Goal: Task Accomplishment & Management: Use online tool/utility

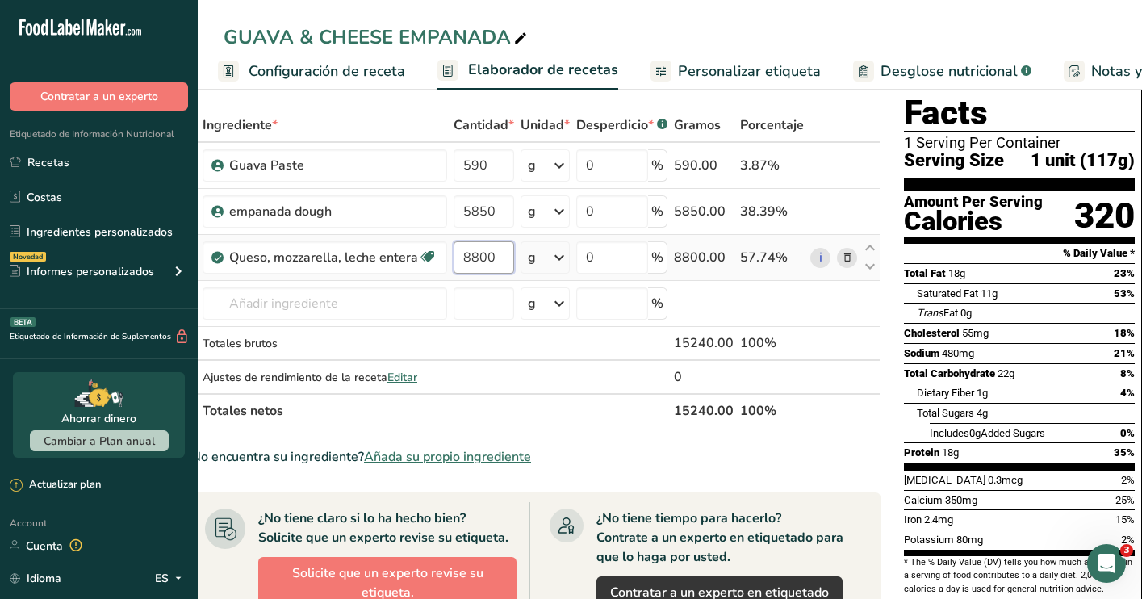
click at [495, 251] on input "8800" at bounding box center [483, 257] width 61 height 32
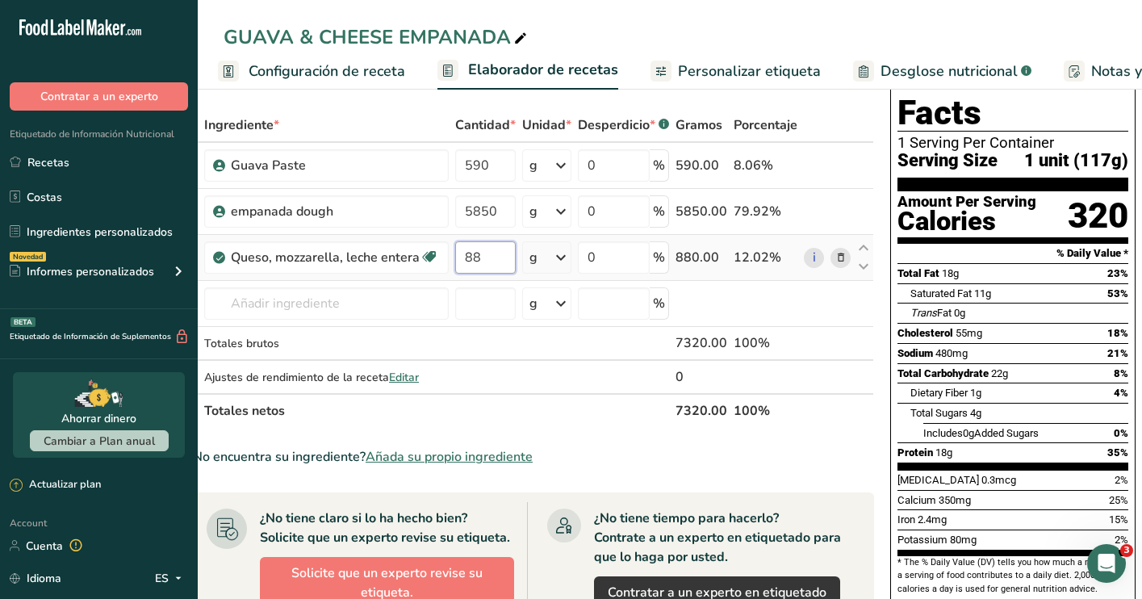
type input "8"
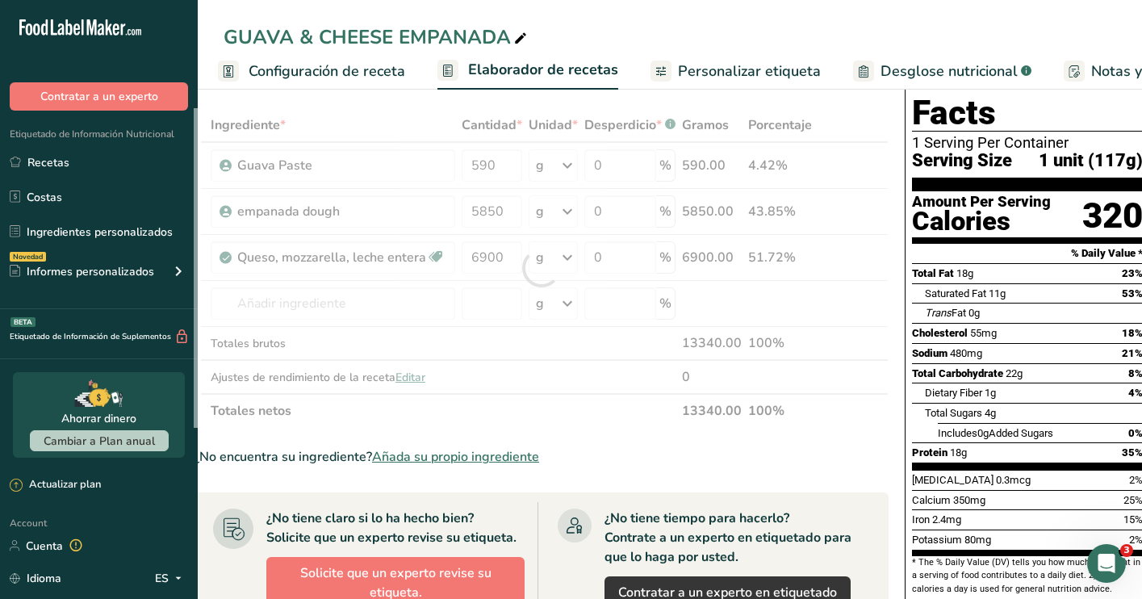
click at [629, 444] on section "Ingrediente * Cantidad * Unidad * Desperdicio * .a-a{fill:#347362;}.b-a{fill:#f…" at bounding box center [541, 537] width 695 height 858
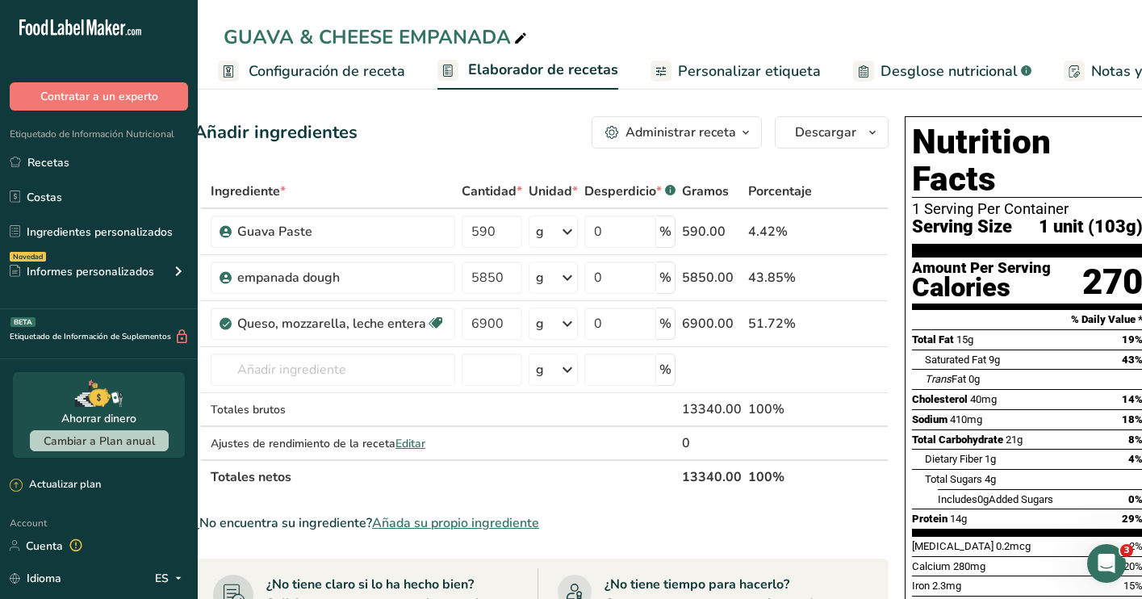
scroll to position [0, 0]
click at [504, 319] on input "6900" at bounding box center [491, 323] width 61 height 32
type input "6800"
click at [611, 497] on section "Ingrediente * Cantidad * Unidad * Desperdicio * .a-a{fill:#347362;}.b-a{fill:#f…" at bounding box center [541, 603] width 695 height 858
click at [510, 269] on input "5850" at bounding box center [491, 277] width 61 height 32
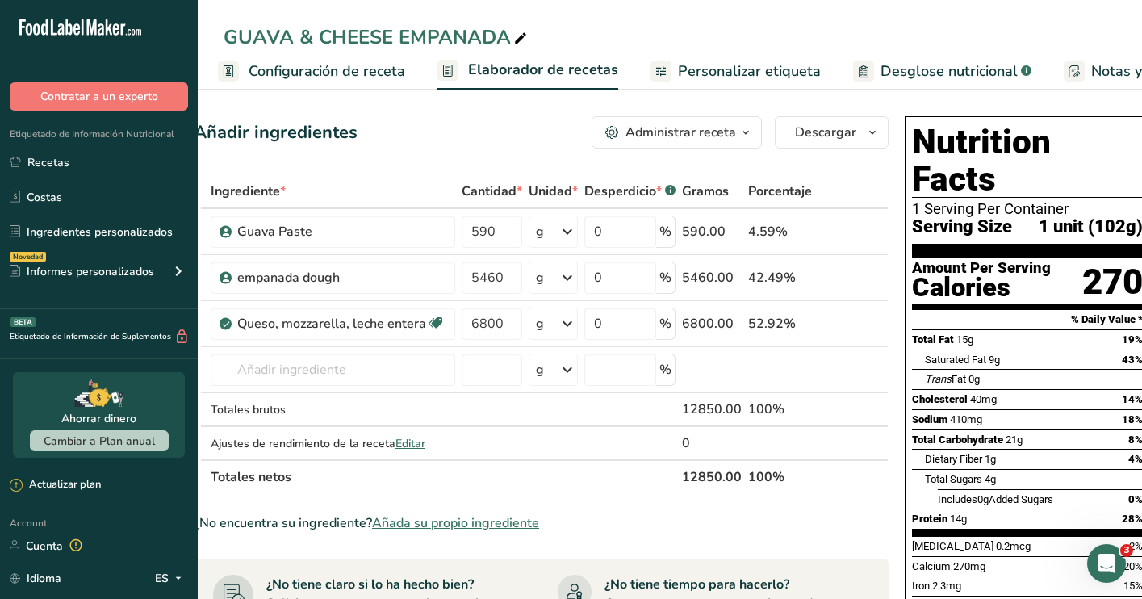
click at [875, 190] on div "Ingrediente * Cantidad * Unidad * Desperdicio * .a-a{fill:#347362;}.b-a{fill:#f…" at bounding box center [541, 333] width 695 height 319
click at [508, 283] on input "5460" at bounding box center [491, 277] width 61 height 32
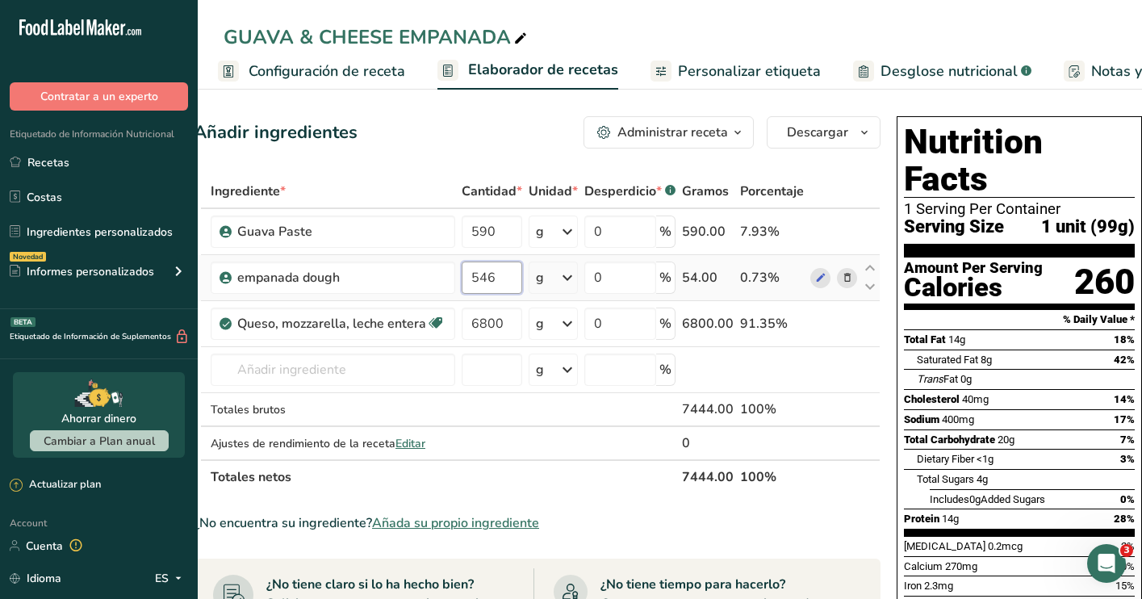
type input "5460"
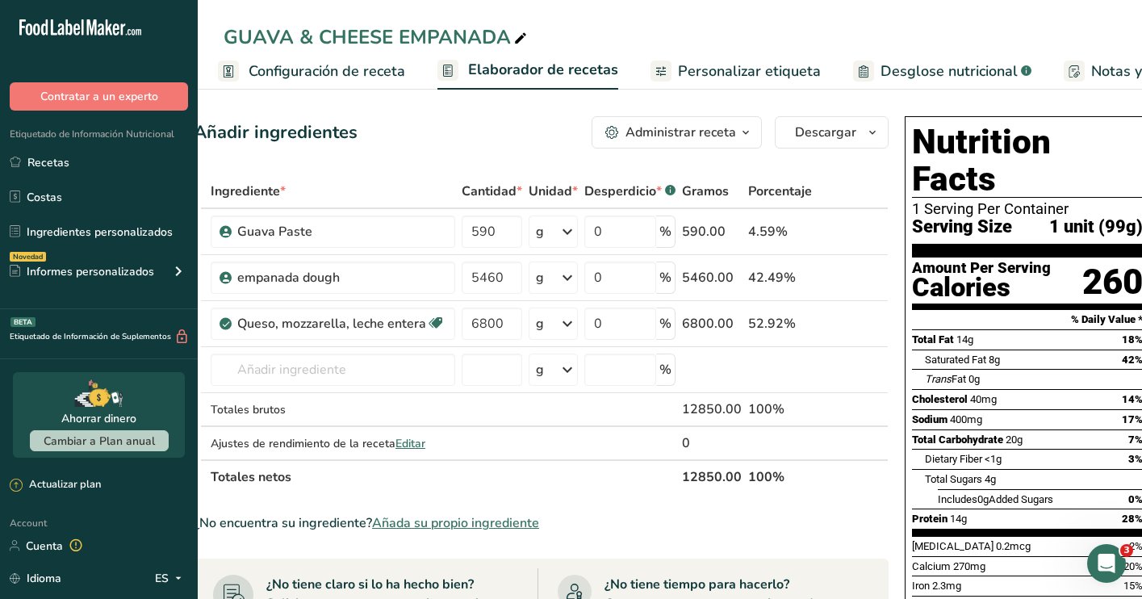
click at [847, 488] on div "Ingrediente * Cantidad * Unidad * Desperdicio * .a-a{fill:#347362;}.b-a{fill:#f…" at bounding box center [541, 333] width 695 height 319
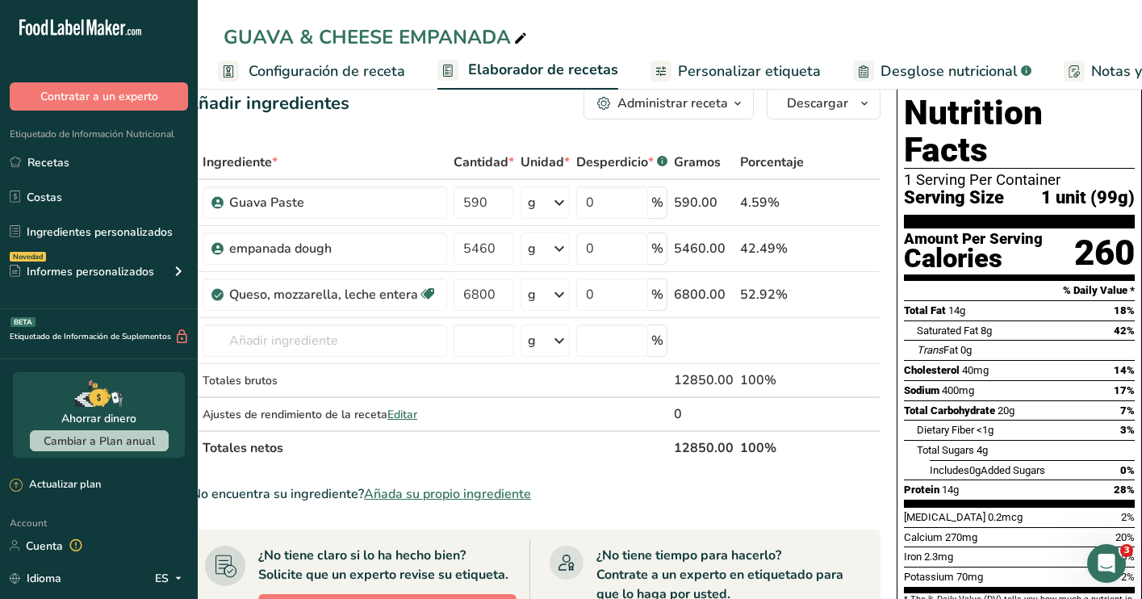
scroll to position [0, 9]
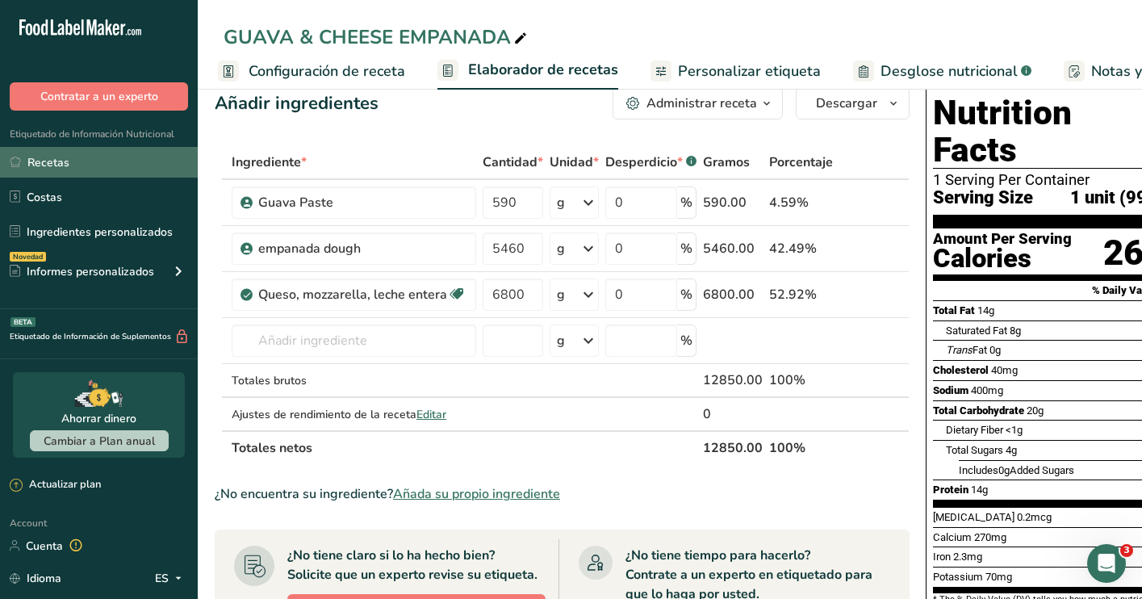
click at [47, 164] on link "Recetas" at bounding box center [99, 162] width 198 height 31
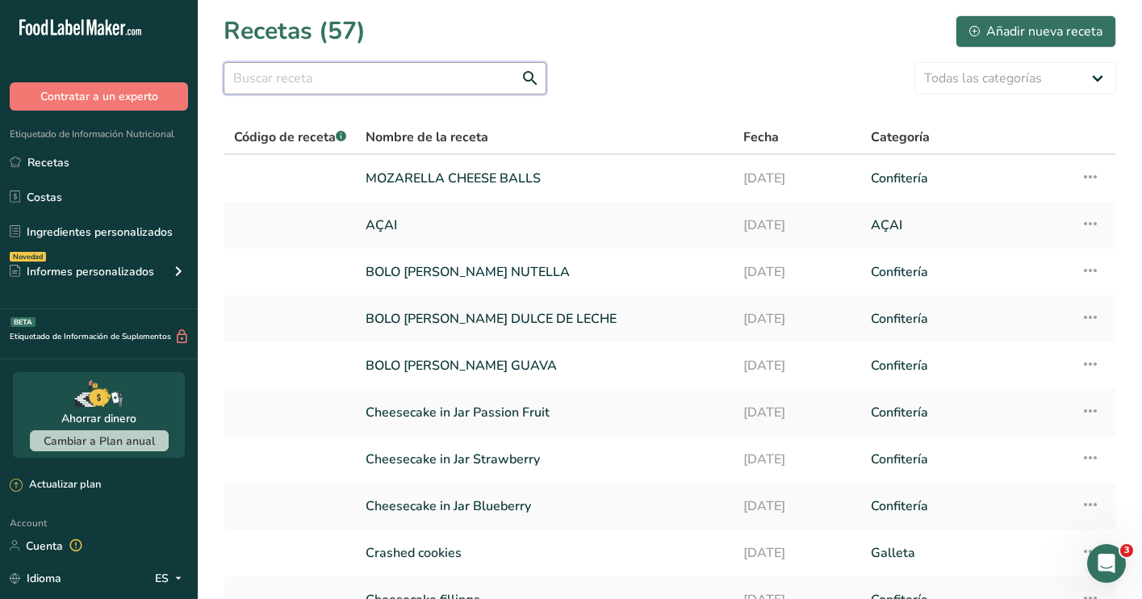
click at [428, 74] on input "text" at bounding box center [384, 78] width 323 height 32
type input "PASTEL"
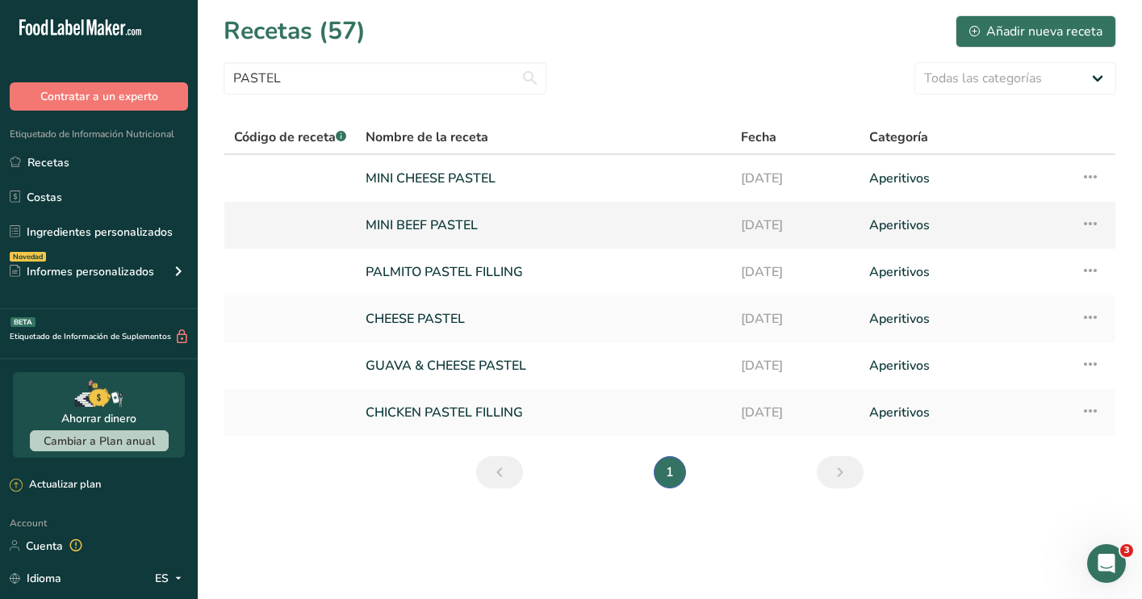
click at [536, 235] on link "MINI BEEF PASTEL" at bounding box center [543, 225] width 356 height 34
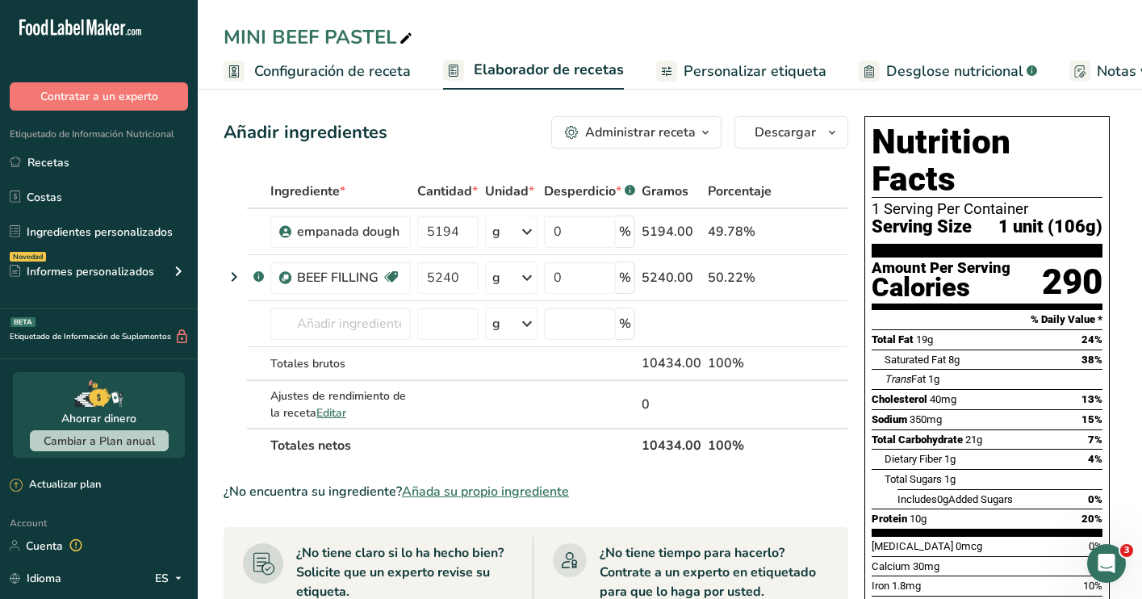
click at [329, 76] on span "Configuración de receta" at bounding box center [332, 72] width 157 height 22
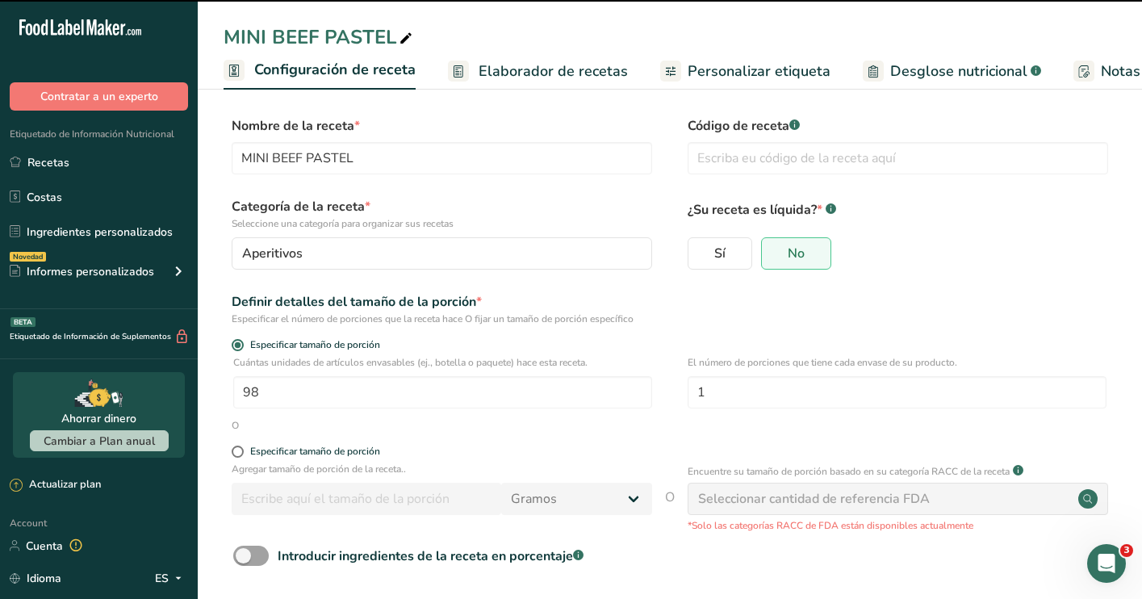
scroll to position [0, 6]
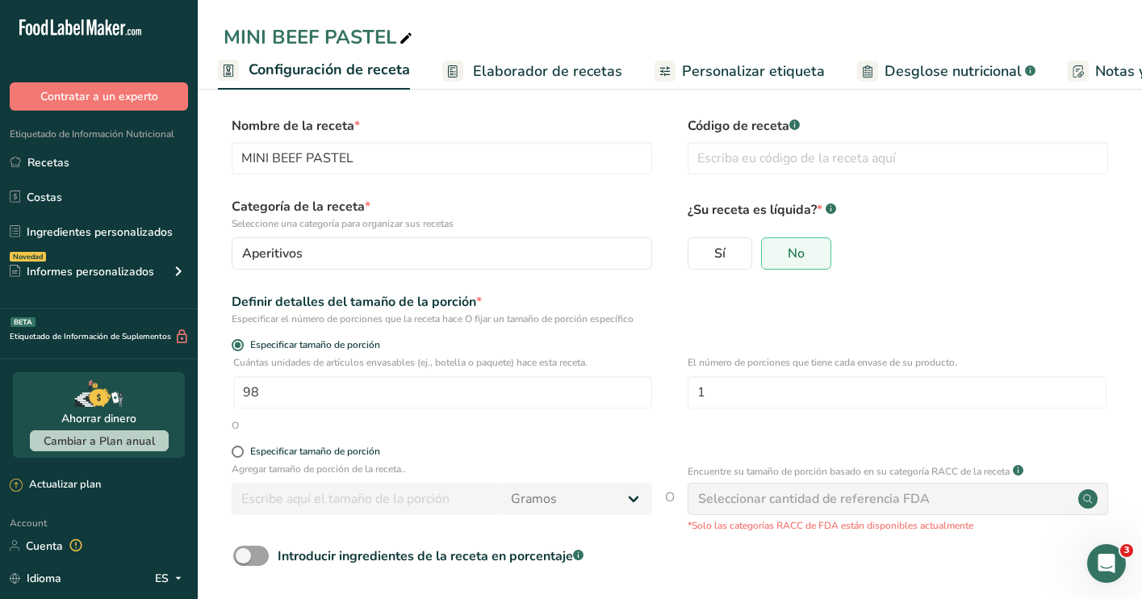
click at [570, 78] on span "Elaborador de recetas" at bounding box center [547, 72] width 149 height 22
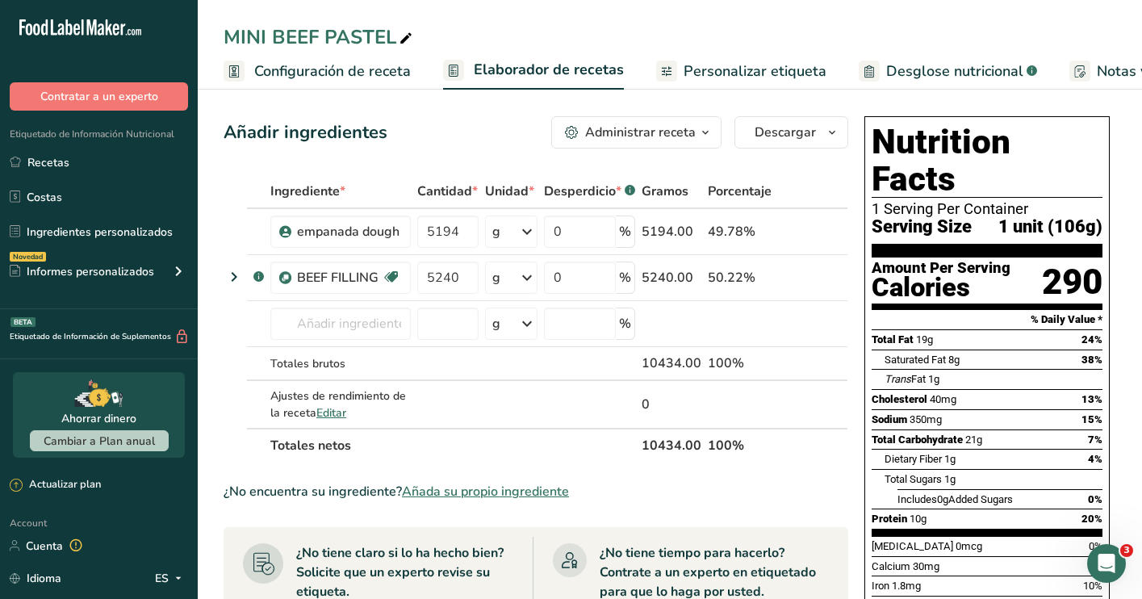
click at [390, 73] on span "Configuración de receta" at bounding box center [332, 72] width 157 height 22
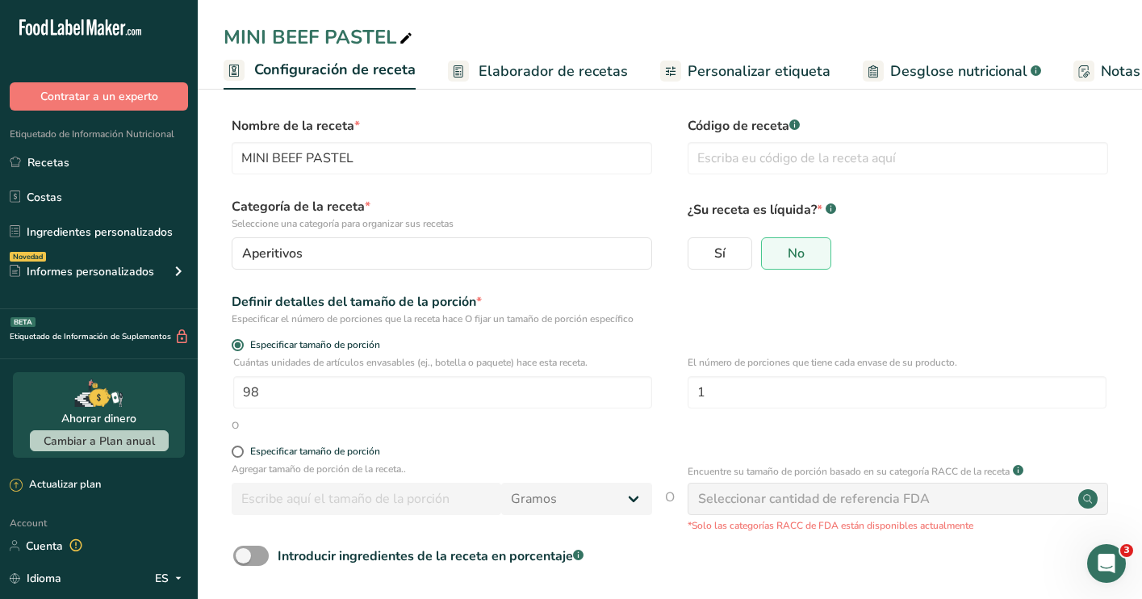
scroll to position [0, 6]
click at [537, 71] on span "Elaborador de recetas" at bounding box center [547, 72] width 149 height 22
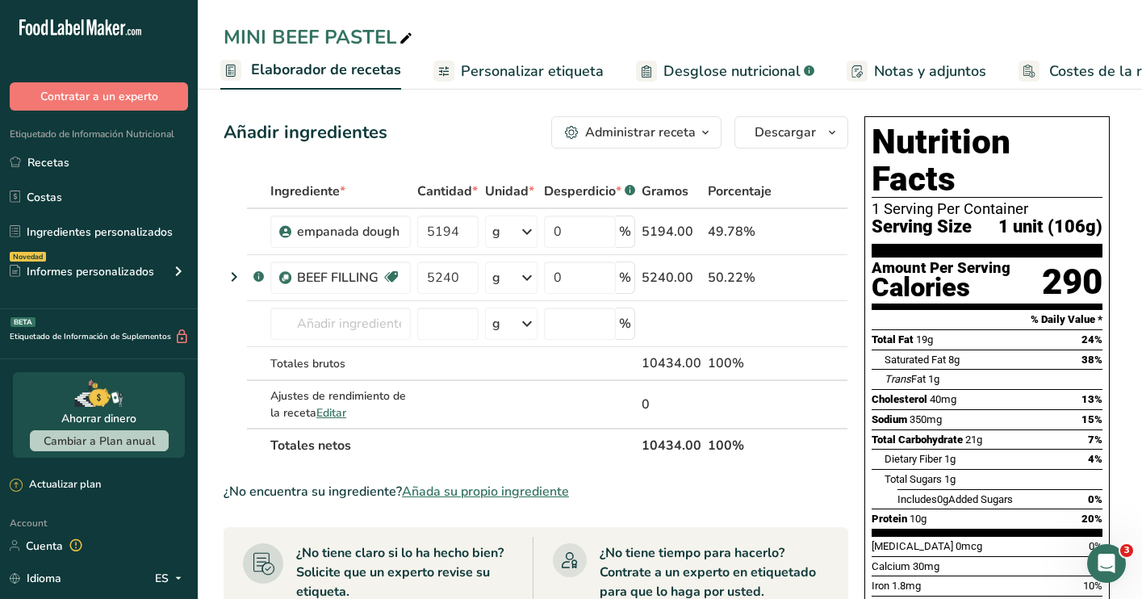
scroll to position [0, 224]
click at [465, 277] on input "5240" at bounding box center [447, 277] width 61 height 32
type input "5"
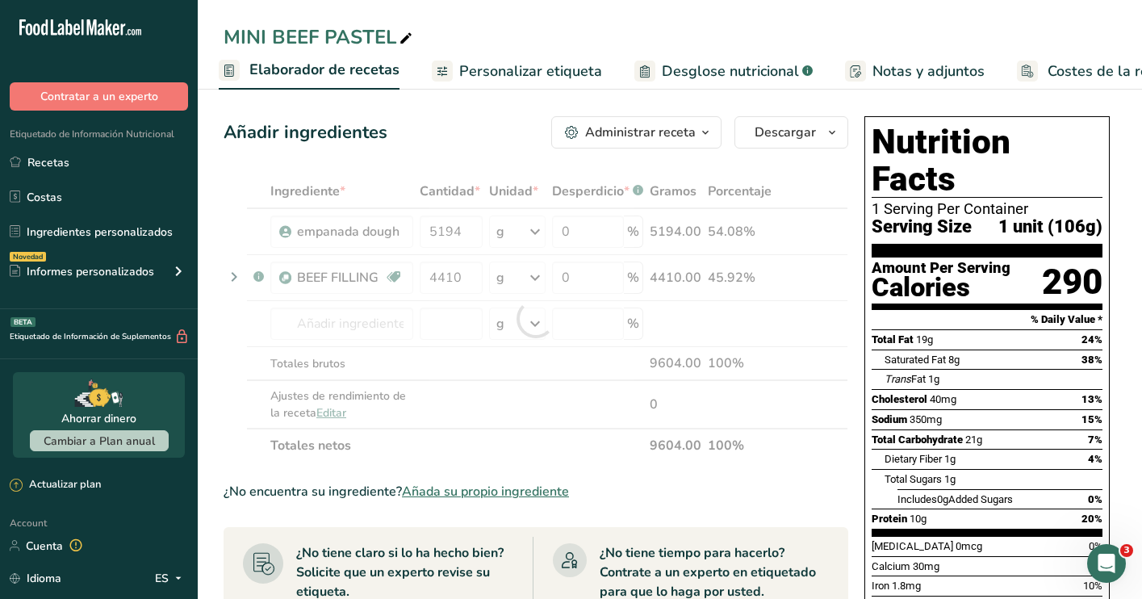
click at [823, 482] on div "¿No encuentra su ingrediente? Añada su propio ingrediente" at bounding box center [535, 491] width 624 height 19
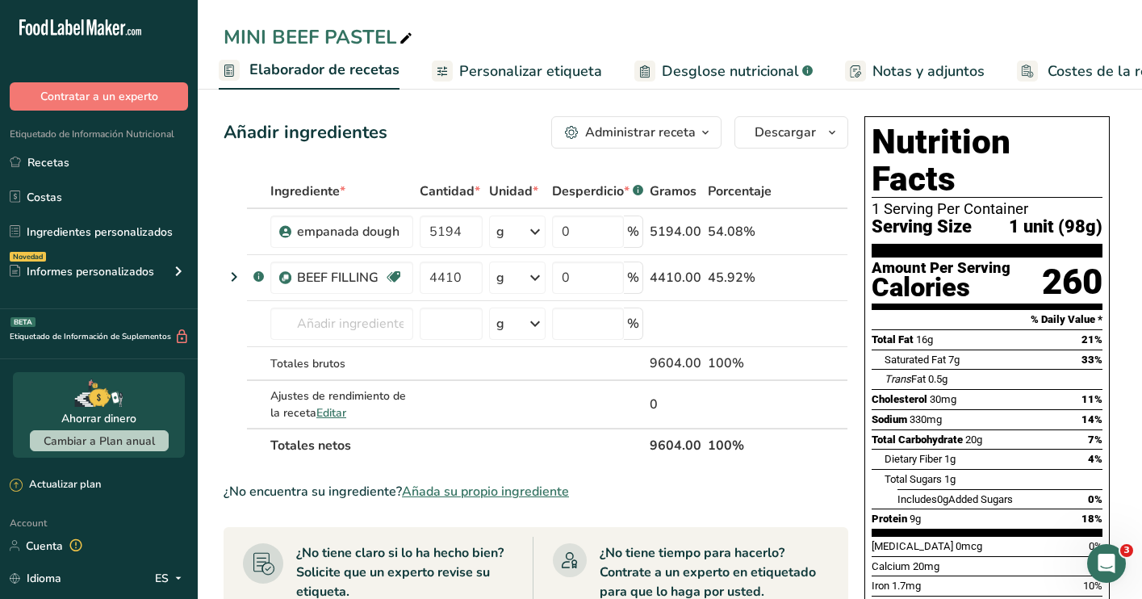
click at [849, 177] on div "Añadir ingredientes Administrar receta Eliminar receta Duplicar receta Escalar …" at bounding box center [540, 578] width 634 height 936
type input "5240"
click at [473, 235] on div "Ingrediente * Cantidad * Unidad * Desperdicio * .a-a{fill:#347362;}.b-a{fill:#f…" at bounding box center [535, 318] width 624 height 288
type input "5"
type input "5194"
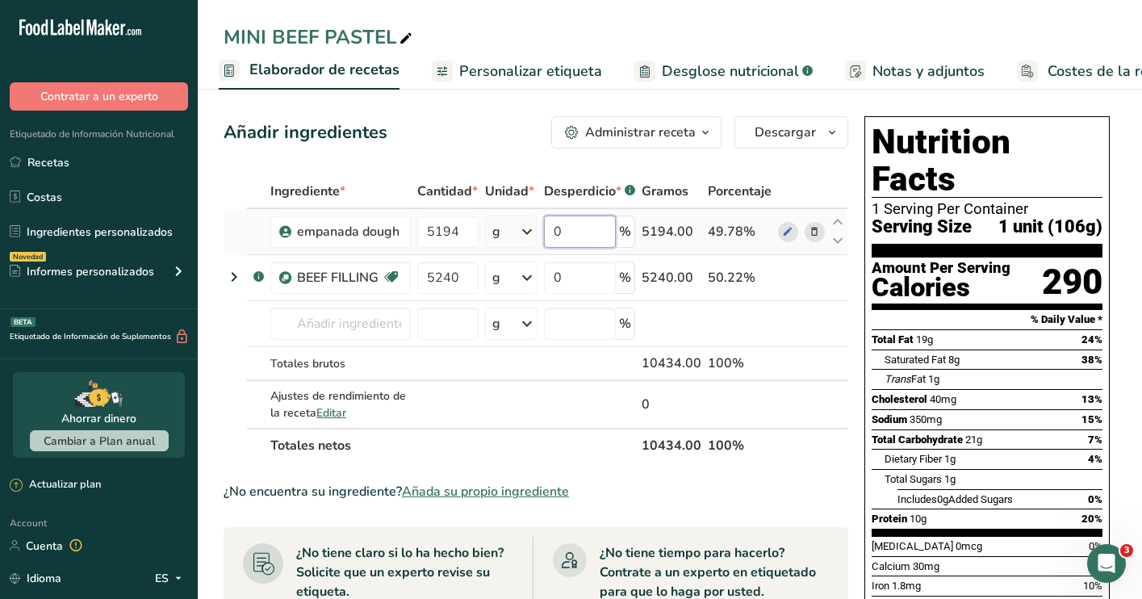
click at [595, 228] on div "Ingrediente * Cantidad * Unidad * Desperdicio * .a-a{fill:#347362;}.b-a{fill:#f…" at bounding box center [535, 318] width 624 height 288
click at [823, 494] on div "¿No encuentra su ingrediente? Añada su propio ingrediente" at bounding box center [535, 491] width 624 height 19
click at [591, 227] on input "15" at bounding box center [588, 231] width 72 height 32
type input "1"
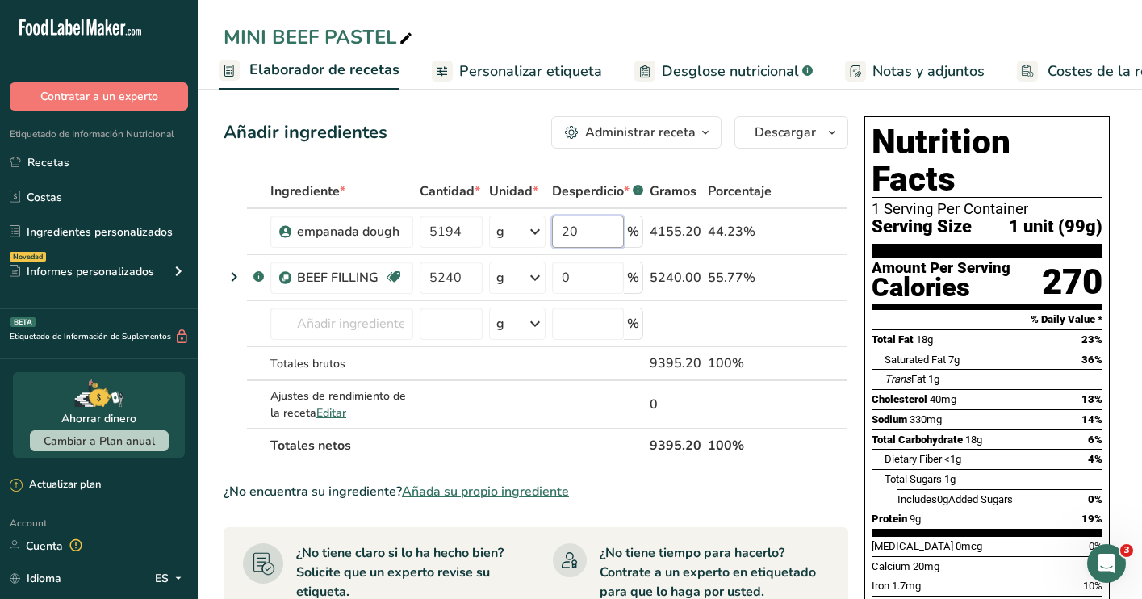
type input "20"
click at [671, 474] on section "Ingrediente * Cantidad * Unidad * Desperdicio * .a-a{fill:#347362;}.b-a{fill:#f…" at bounding box center [535, 596] width 624 height 845
click at [335, 411] on span "Editar" at bounding box center [331, 412] width 30 height 15
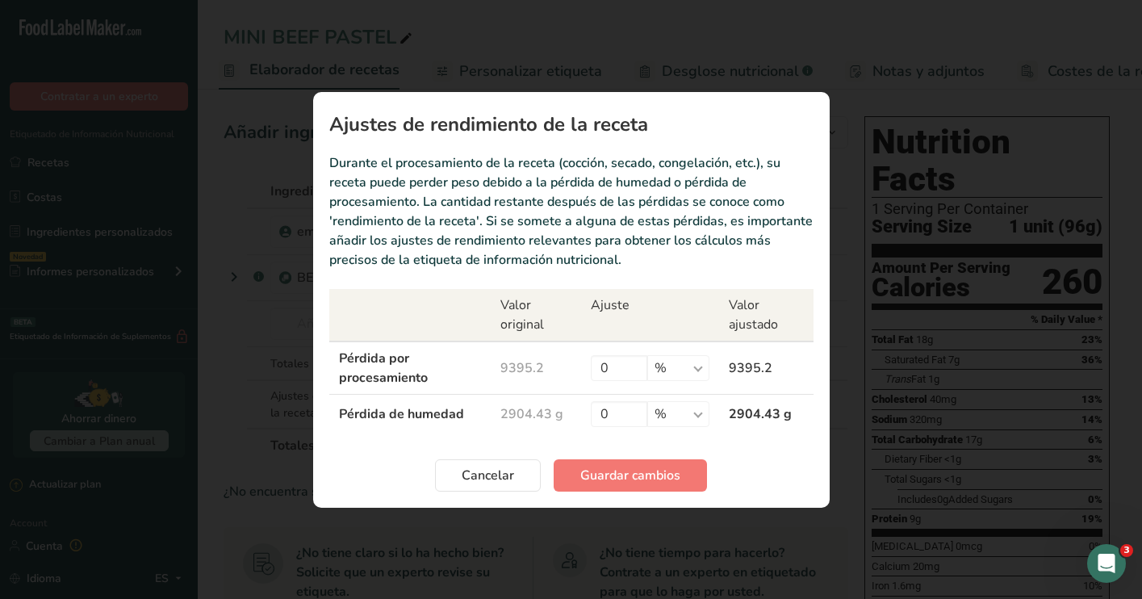
click at [335, 414] on td "Pérdida de humedad" at bounding box center [410, 414] width 162 height 40
click at [502, 465] on span "Cancelar" at bounding box center [487, 474] width 52 height 19
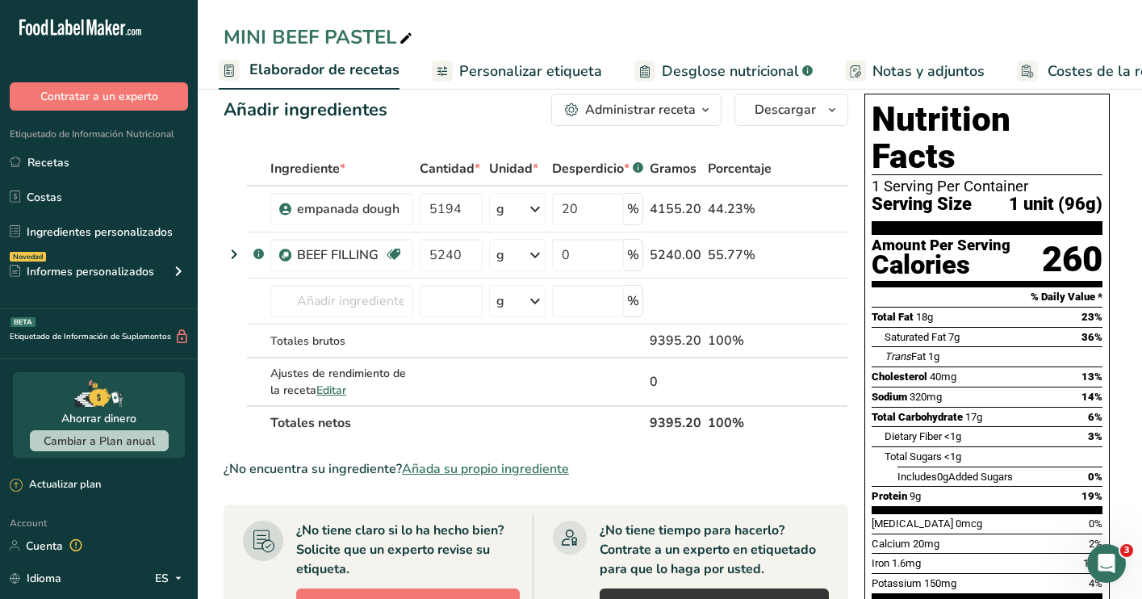
scroll to position [0, 0]
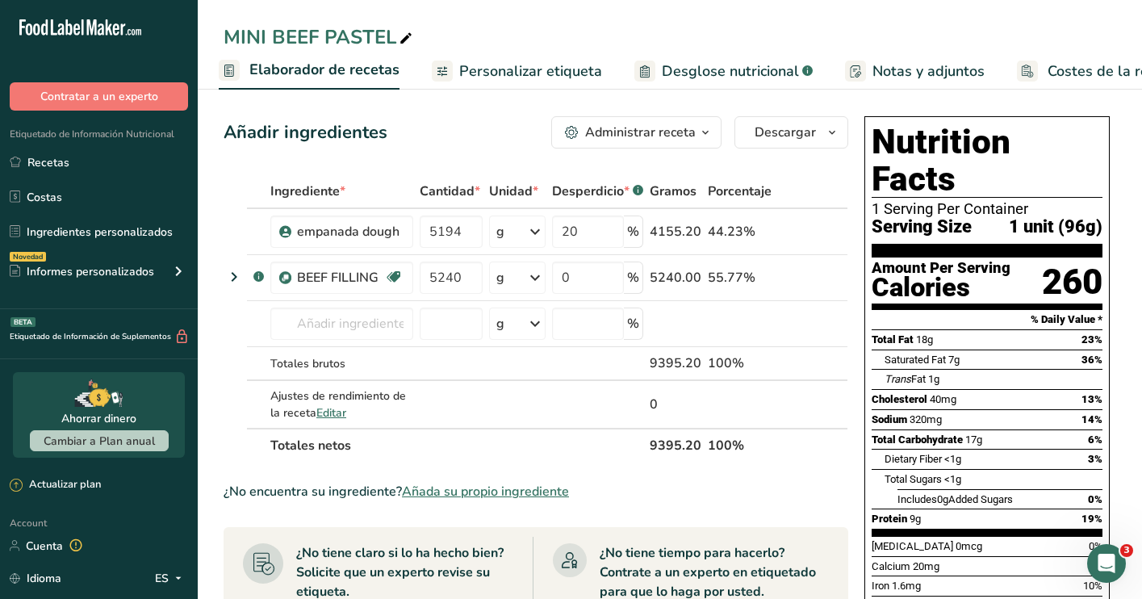
click at [735, 72] on span "Desglose nutricional" at bounding box center [730, 72] width 137 height 22
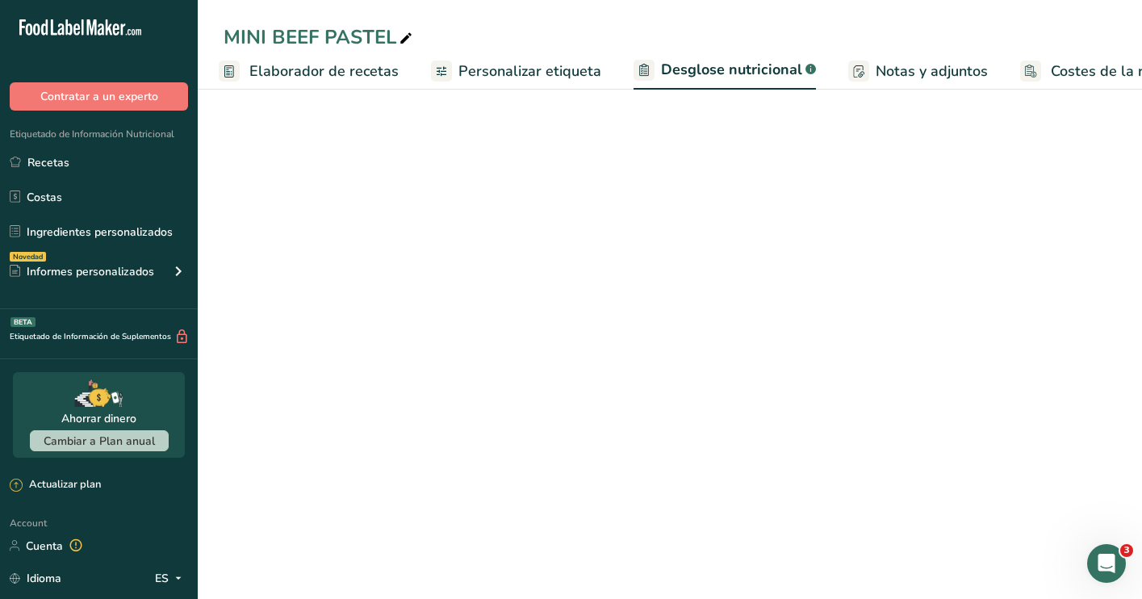
select select "Calories"
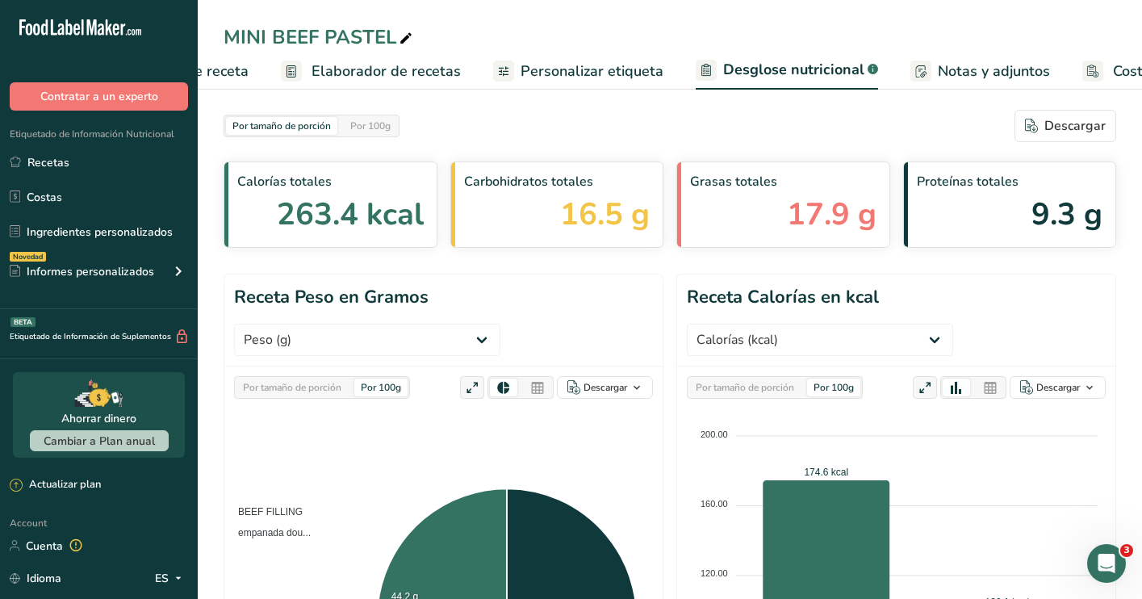
click at [605, 73] on span "Personalizar etiqueta" at bounding box center [591, 72] width 143 height 22
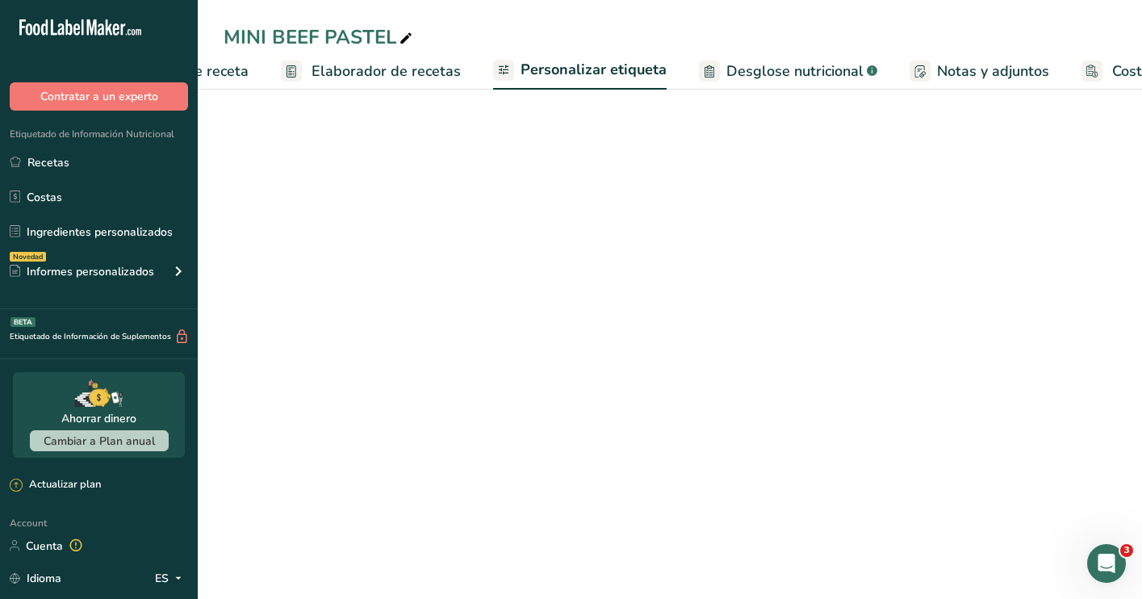
scroll to position [0, 279]
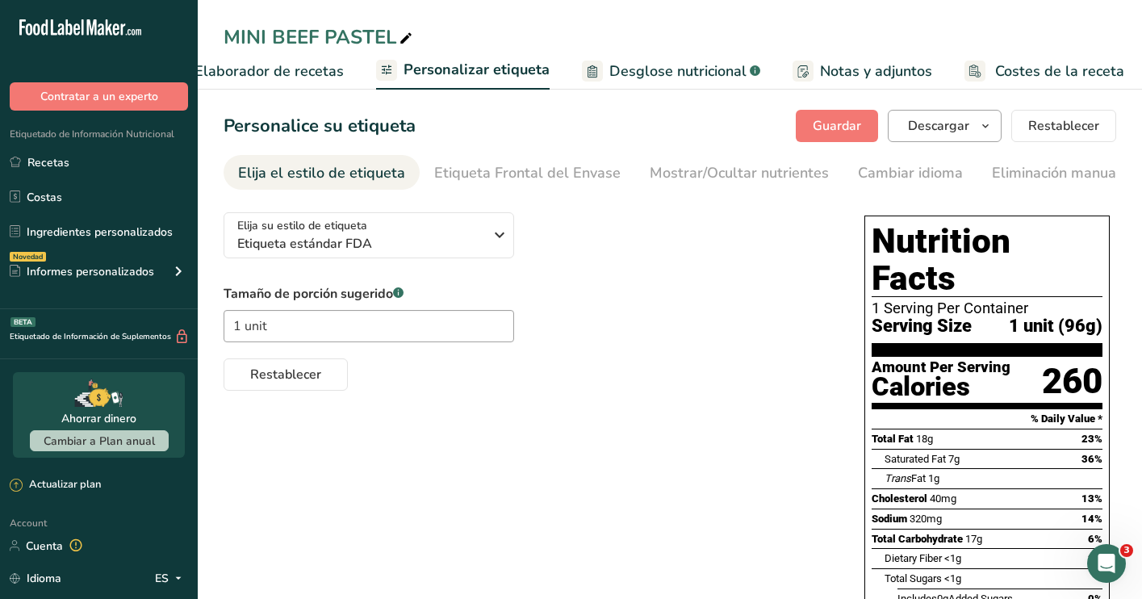
click at [985, 123] on icon "button" at bounding box center [985, 126] width 13 height 20
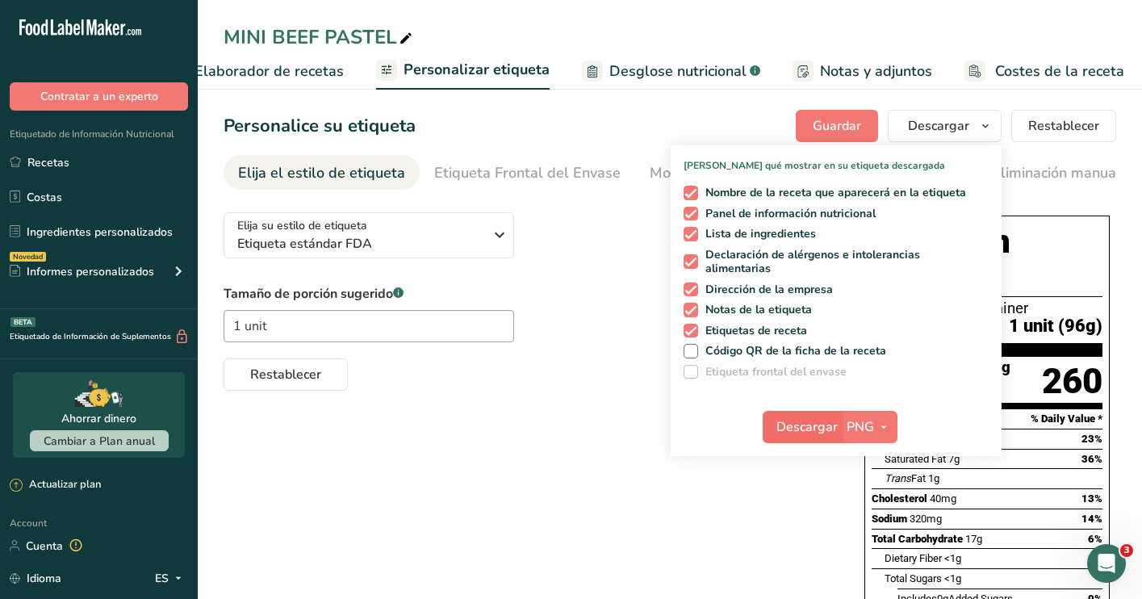
click at [827, 420] on span "Descargar" at bounding box center [806, 426] width 61 height 19
click at [823, 428] on span "Descargar" at bounding box center [806, 426] width 61 height 19
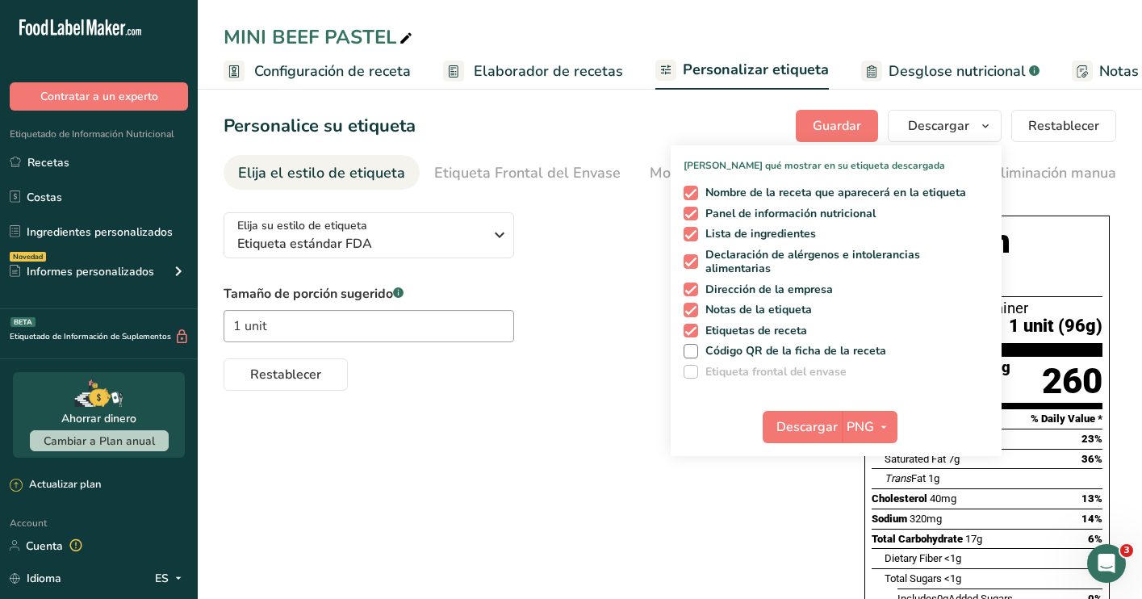
scroll to position [0, 0]
click at [352, 66] on span "Configuración de receta" at bounding box center [332, 72] width 157 height 22
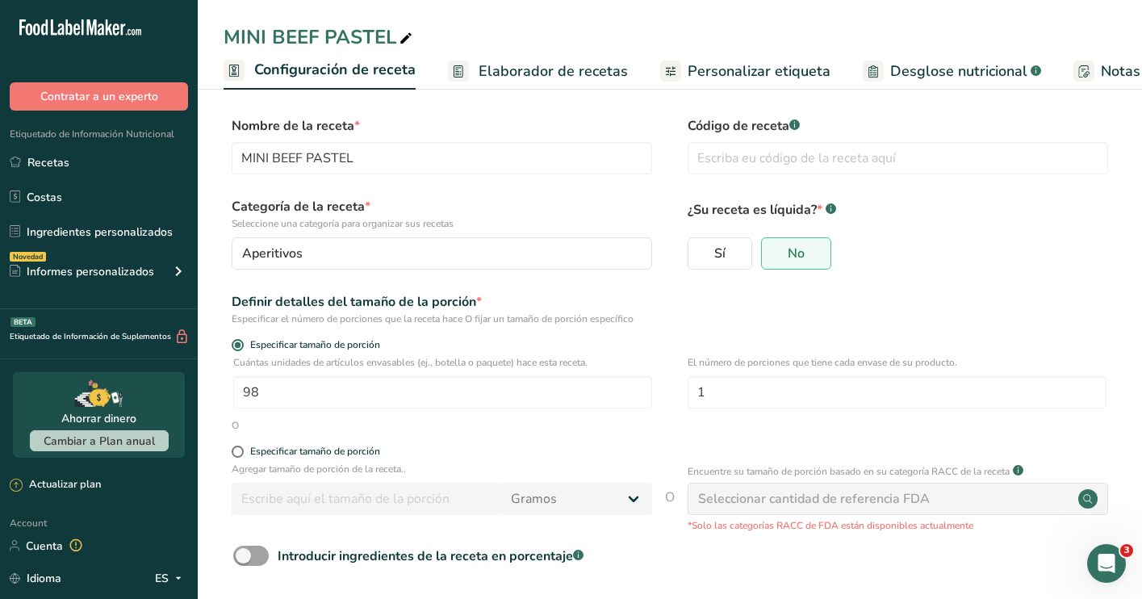
scroll to position [0, 6]
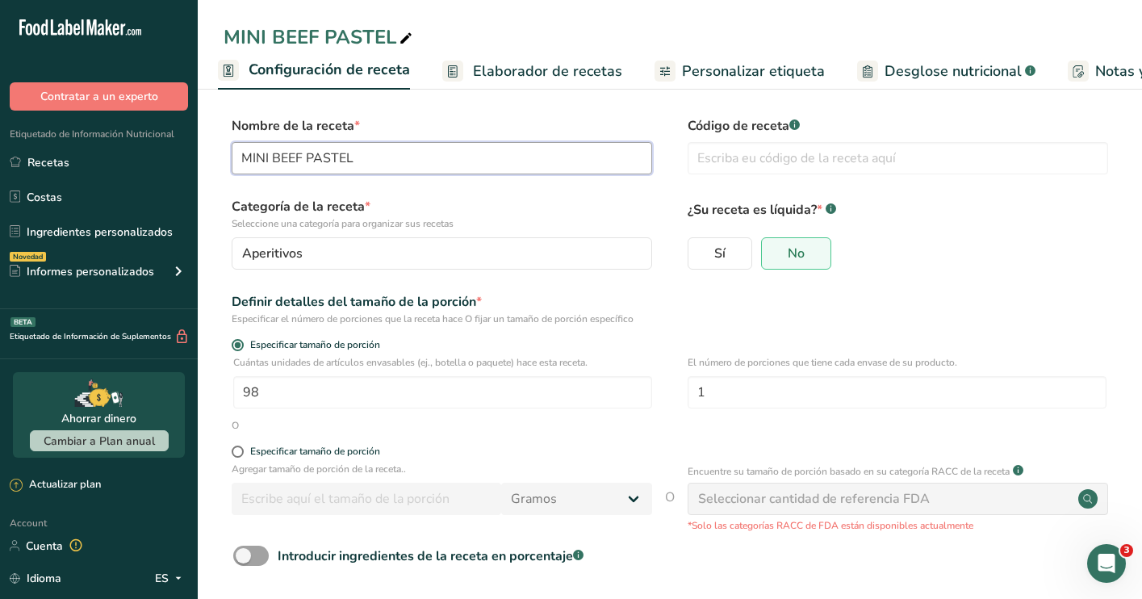
click at [269, 158] on input "MINI BEEF PASTEL" at bounding box center [442, 158] width 420 height 32
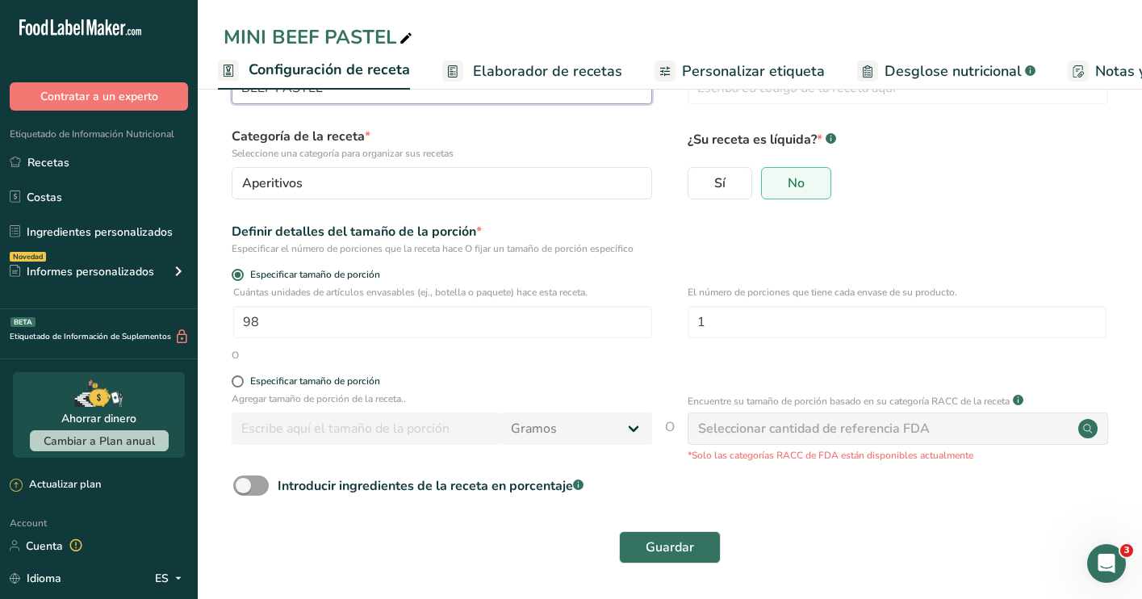
scroll to position [69, 0]
type input "BEEF PASTEL"
click at [683, 546] on span "Guardar" at bounding box center [669, 547] width 48 height 19
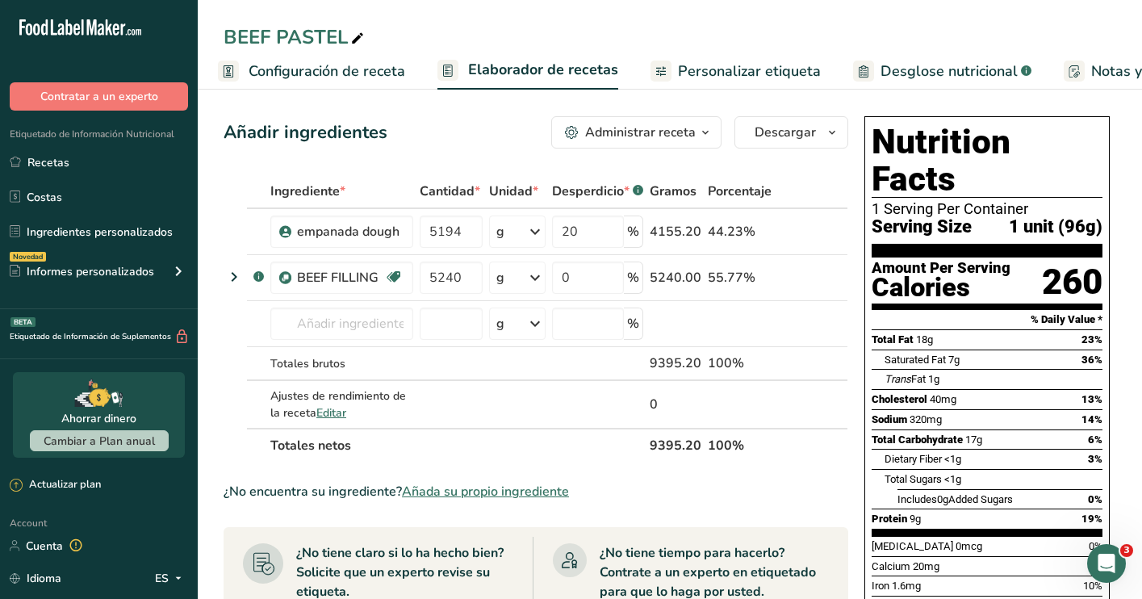
click at [361, 39] on icon at bounding box center [357, 38] width 15 height 23
type input "BEEF EMNPANADA RAW"
drag, startPoint x: 374, startPoint y: 102, endPoint x: 338, endPoint y: 138, distance: 50.2
click at [374, 102] on section "Añadir ingredientes Administrar receta Eliminar receta Duplicar receta Escalar …" at bounding box center [670, 577] width 944 height 987
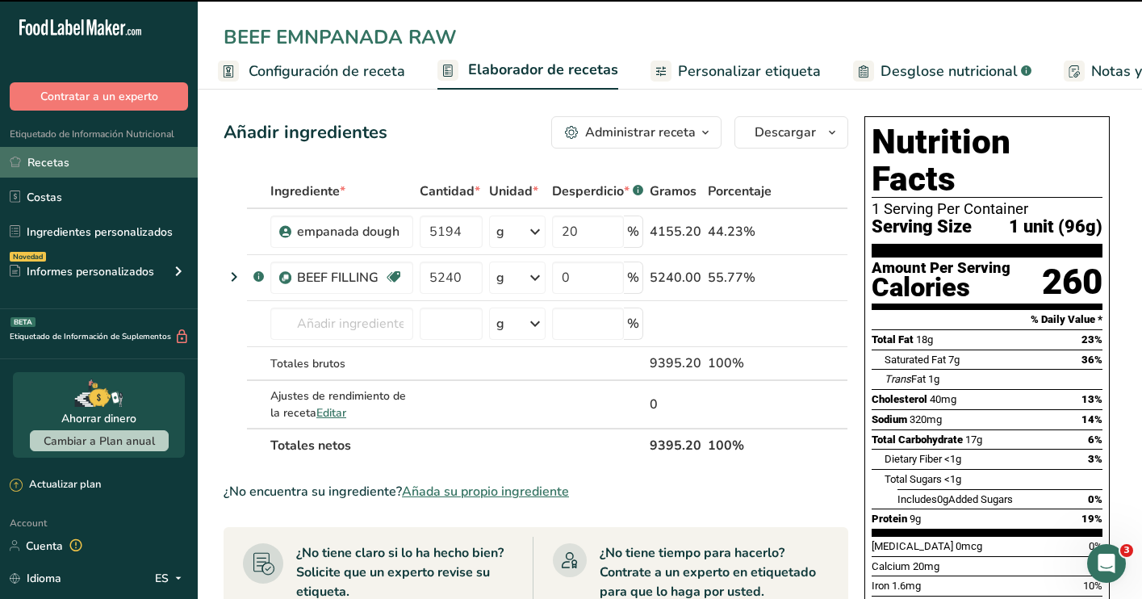
click at [96, 152] on link "Recetas" at bounding box center [99, 162] width 198 height 31
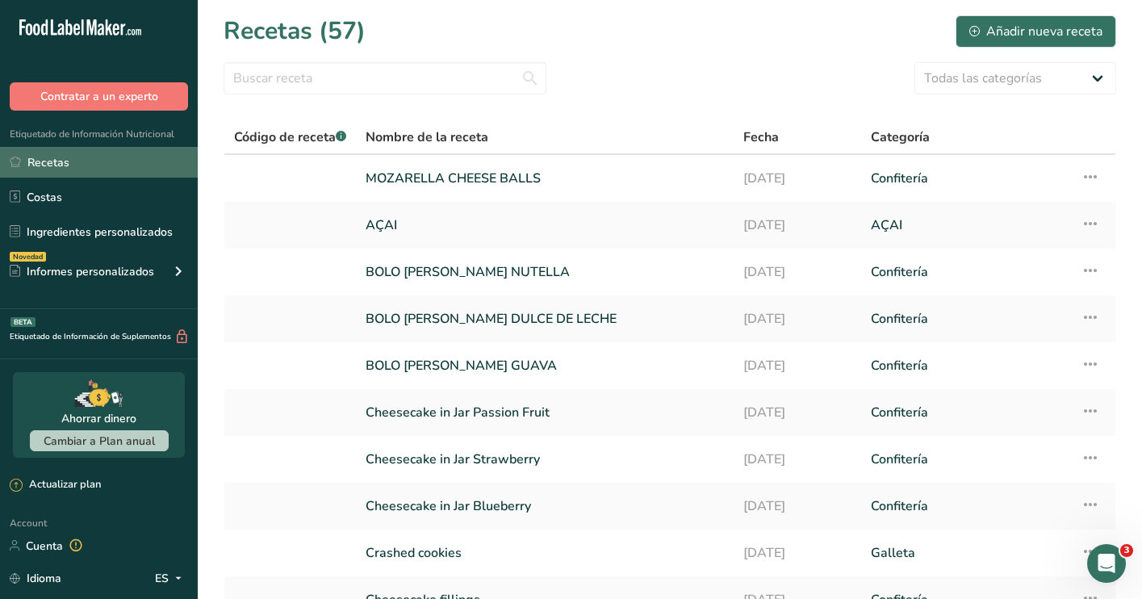
click at [102, 167] on link "Recetas" at bounding box center [99, 162] width 198 height 31
click at [1060, 34] on div "Añadir nueva receta" at bounding box center [1035, 31] width 133 height 19
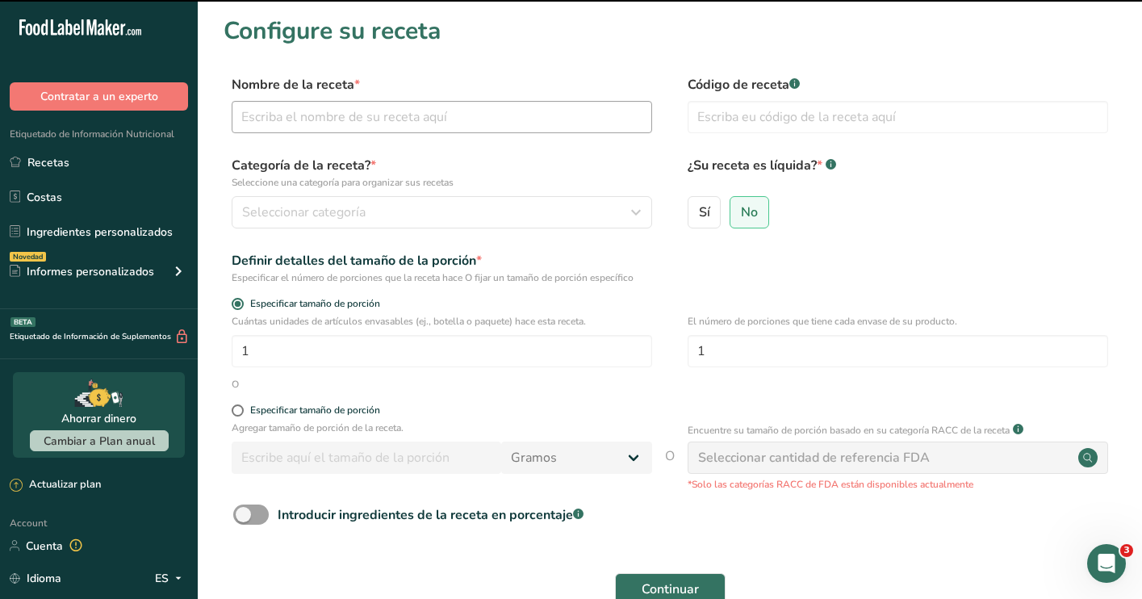
click at [447, 119] on input "text" at bounding box center [442, 117] width 420 height 32
click at [426, 123] on input "text" at bounding box center [442, 117] width 420 height 32
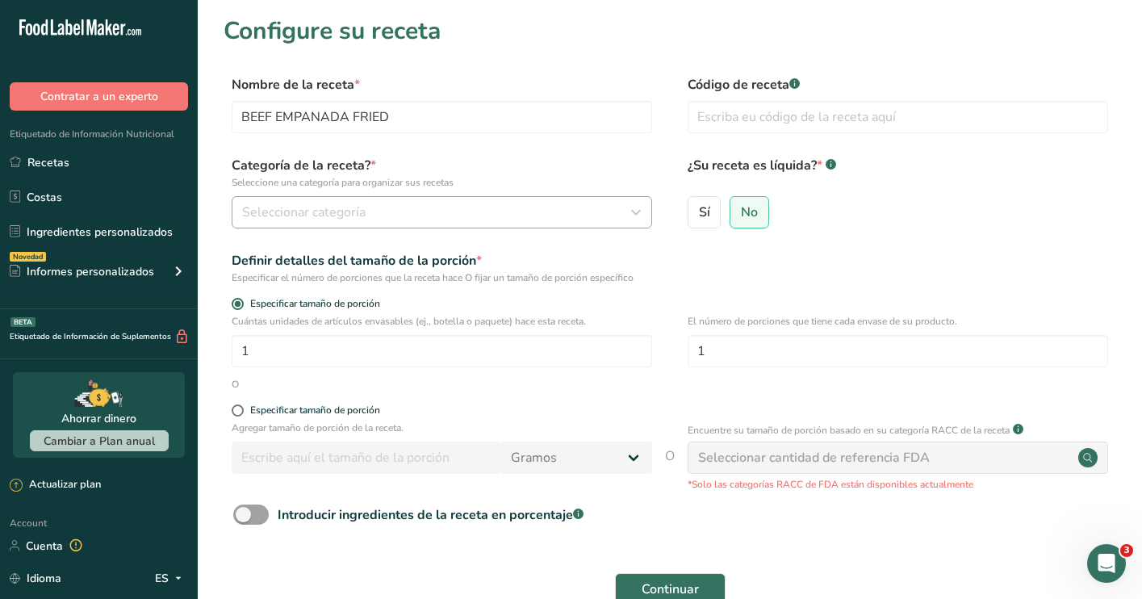
type input "BEEF EMPANADA FRIED"
click at [524, 196] on button "Seleccionar categoría" at bounding box center [442, 212] width 420 height 32
click at [599, 215] on div "Seleccionar categoría" at bounding box center [437, 211] width 390 height 19
click at [643, 209] on icon "button" at bounding box center [635, 212] width 19 height 29
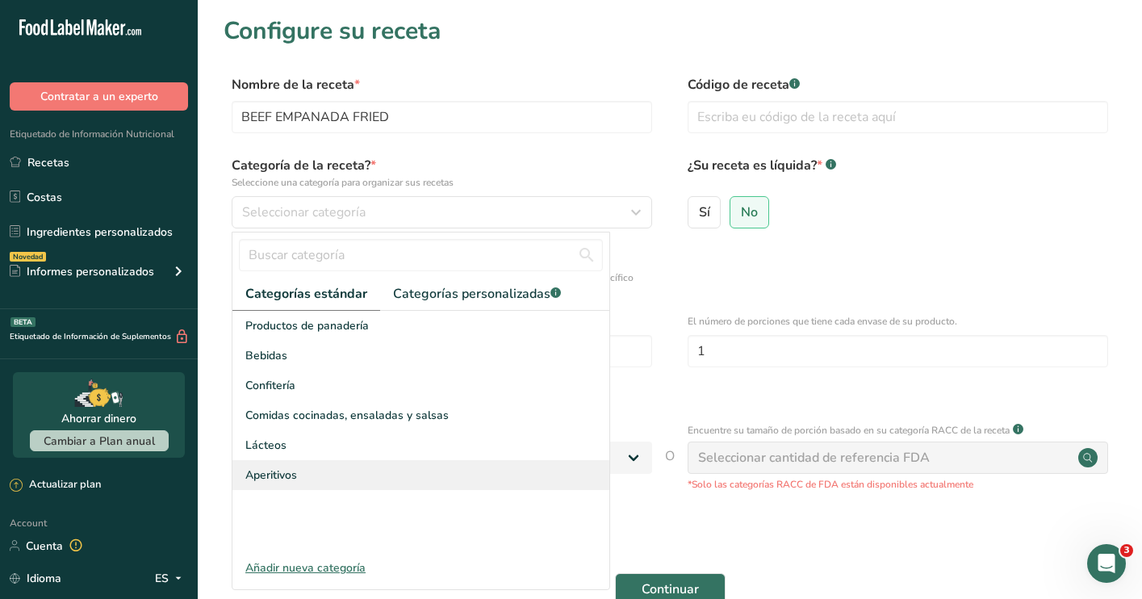
click at [312, 478] on div "Aperitivos" at bounding box center [420, 475] width 377 height 30
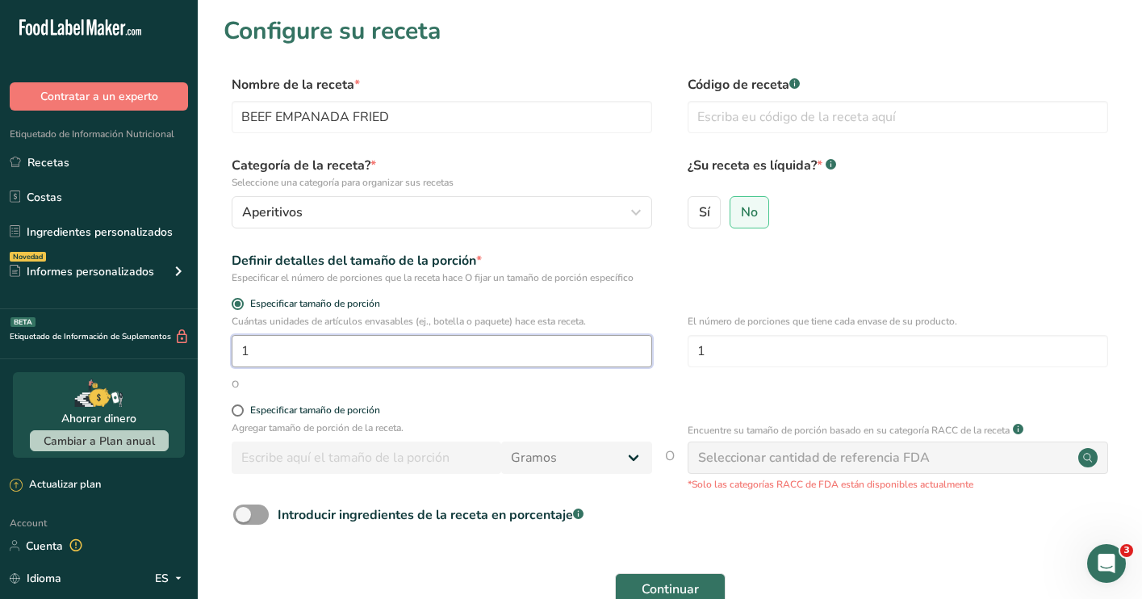
click at [534, 347] on input "1" at bounding box center [442, 351] width 420 height 32
type input "98"
click at [686, 585] on span "Continuar" at bounding box center [669, 588] width 57 height 19
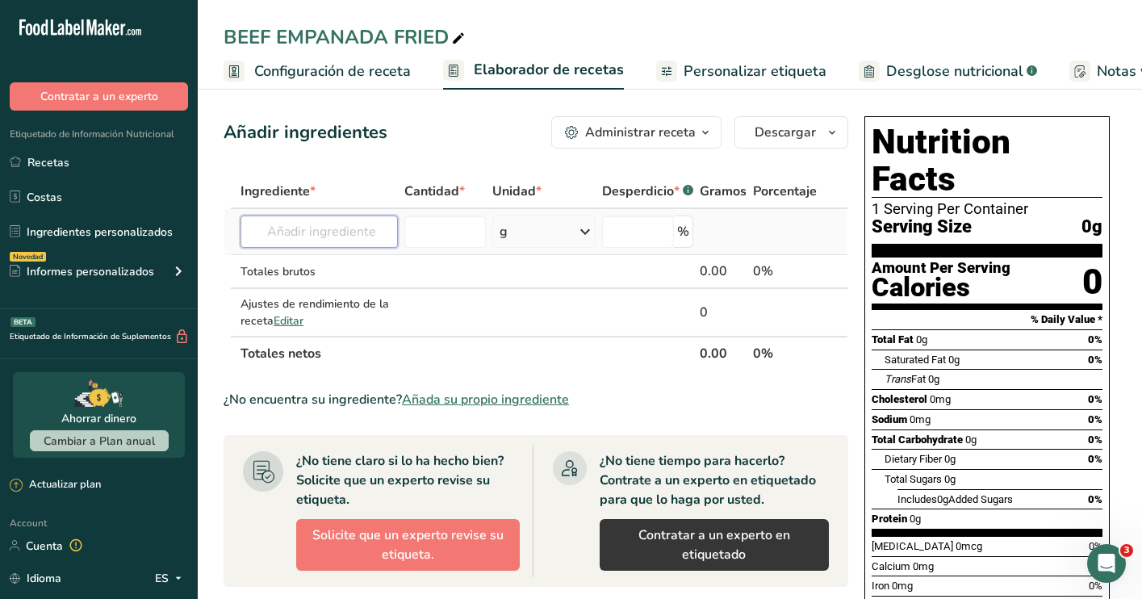
click at [365, 228] on input "text" at bounding box center [318, 231] width 157 height 32
type input "Empanada dough"
click at [330, 263] on p "empanada dough" at bounding box center [304, 264] width 103 height 17
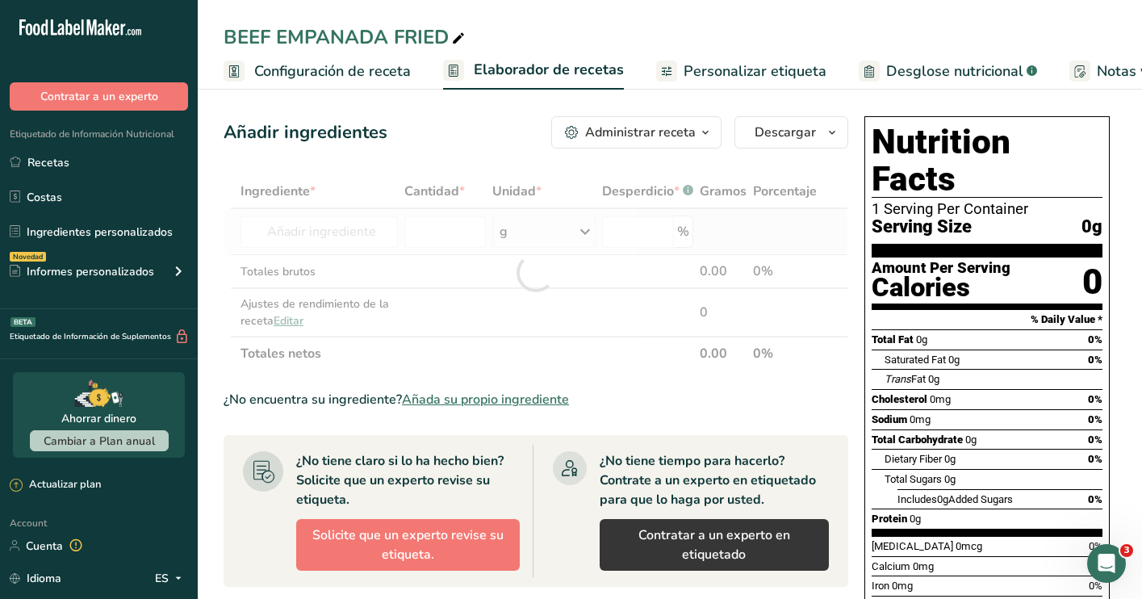
type input "empanada dough"
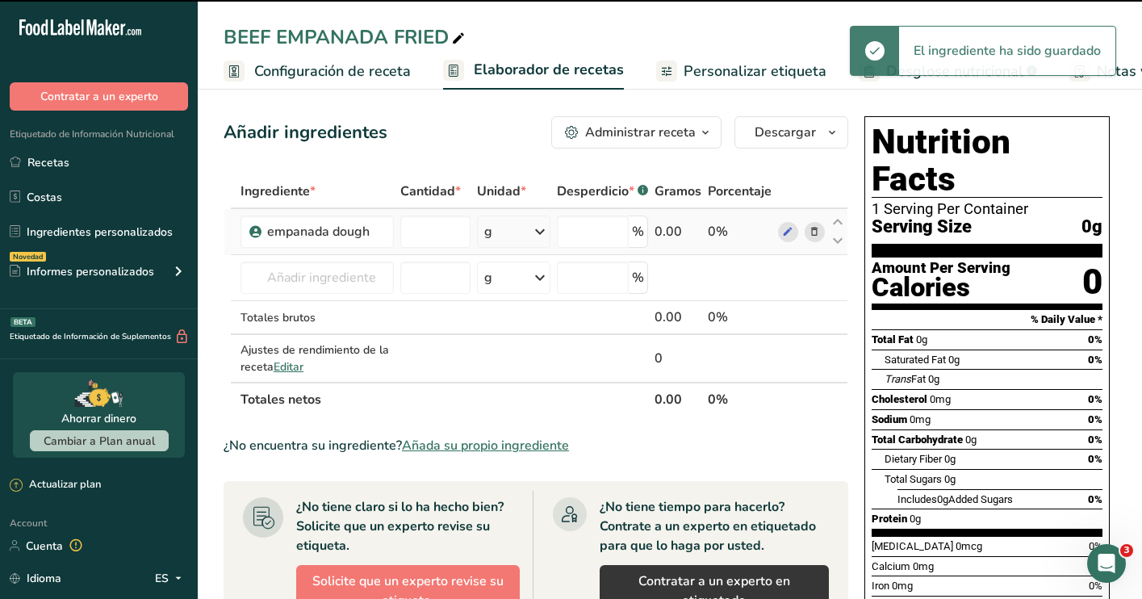
type input "0"
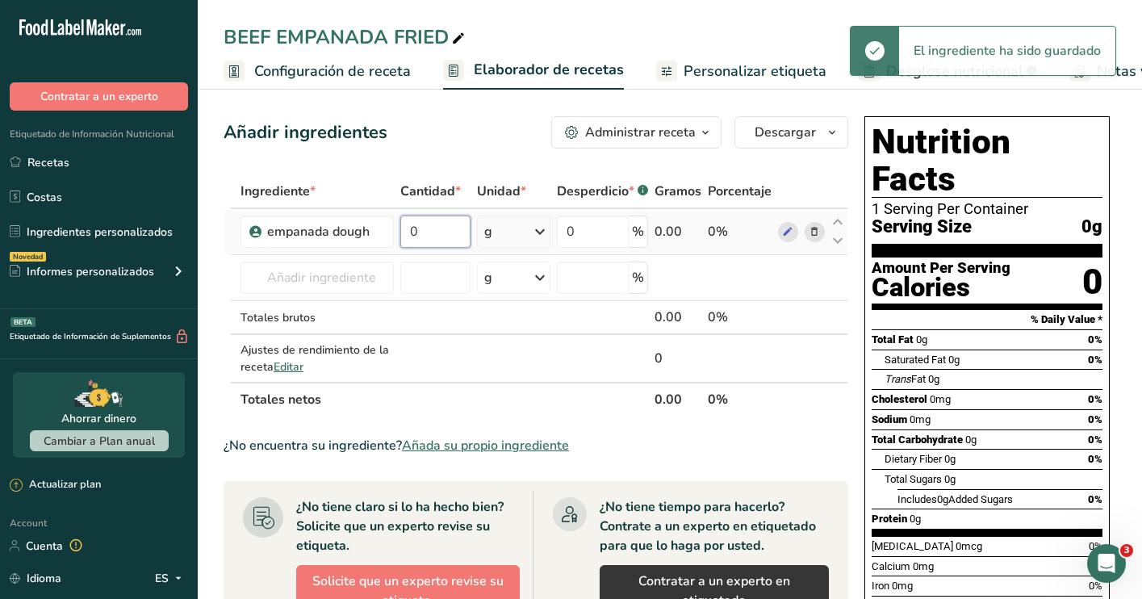
click at [440, 240] on input "0" at bounding box center [435, 231] width 70 height 32
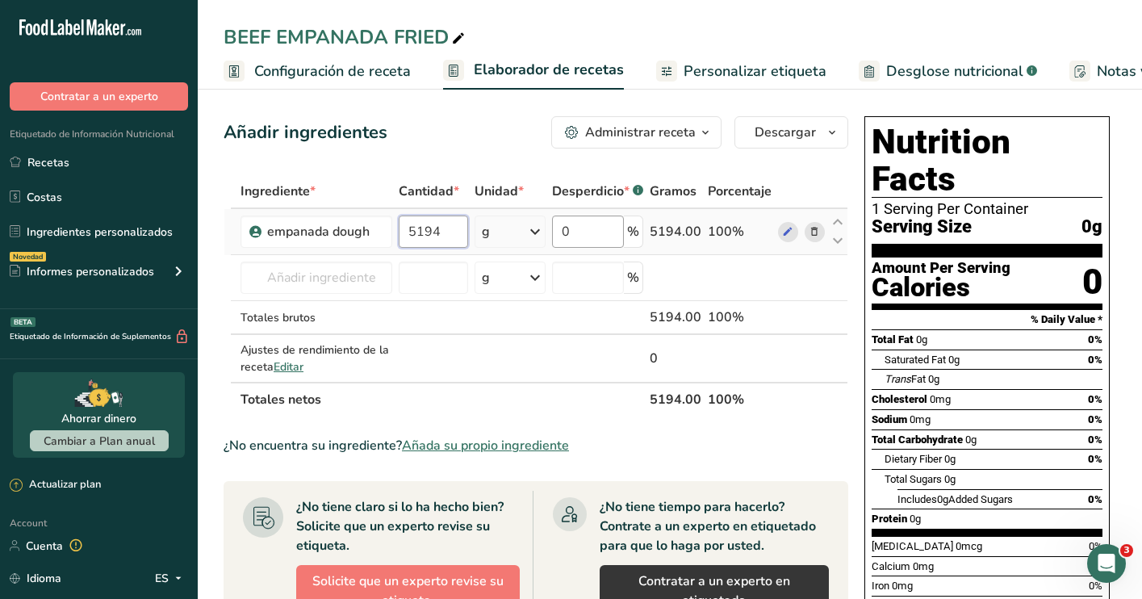
type input "5194"
click at [603, 219] on div "Ingrediente * Cantidad * Unidad * Desperdicio * .a-a{fill:#347362;}.b-a{fill:#f…" at bounding box center [535, 295] width 624 height 242
type input "20"
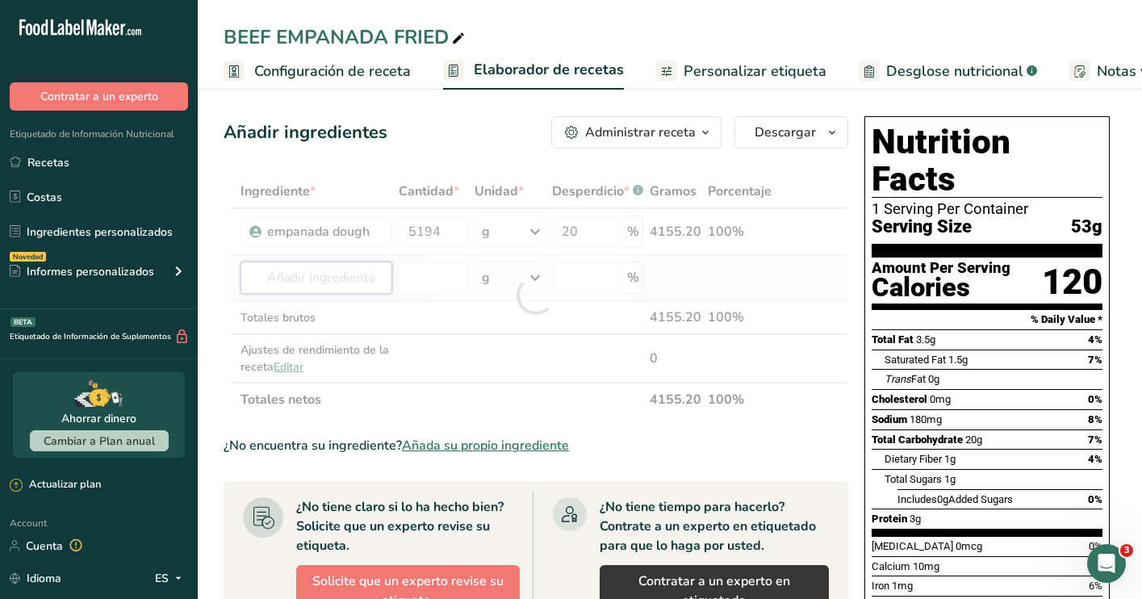
click at [349, 275] on div "Ingrediente * Cantidad * Unidad * Desperdicio * .a-a{fill:#347362;}.b-a{fill:#f…" at bounding box center [535, 295] width 624 height 242
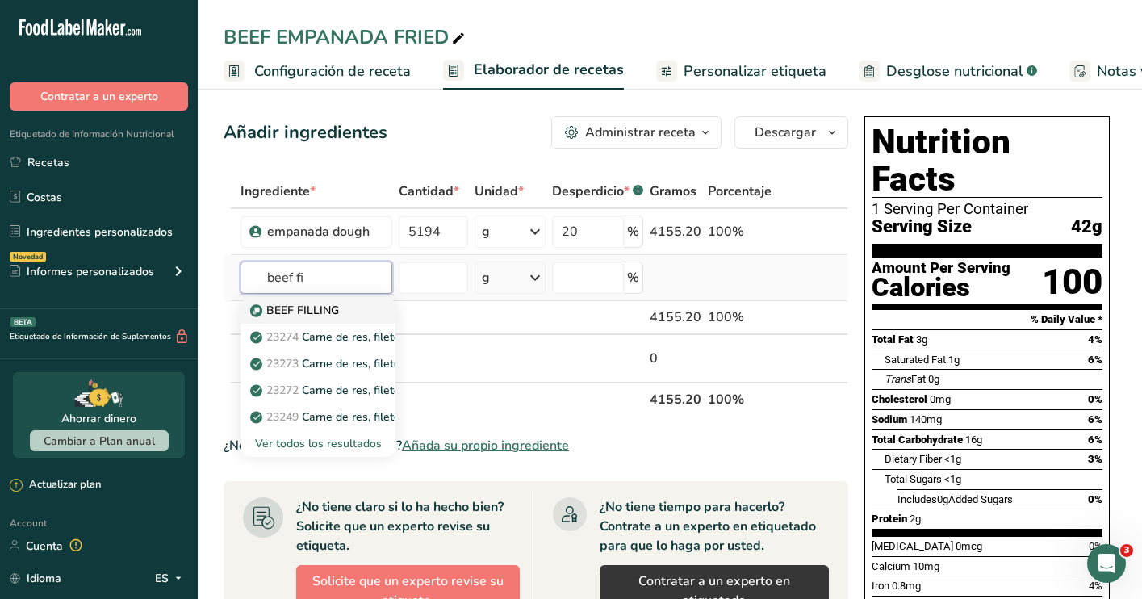
type input "beef fi"
click at [308, 306] on p "BEEF FILLING" at bounding box center [296, 310] width 86 height 17
type input "BEEF FILLING"
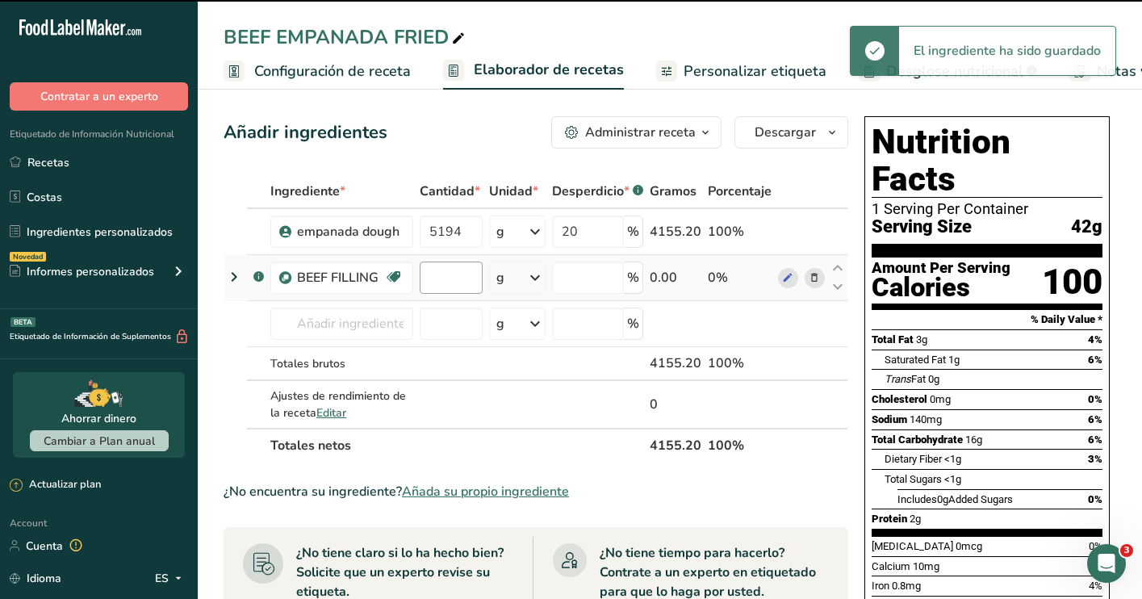
type input "0"
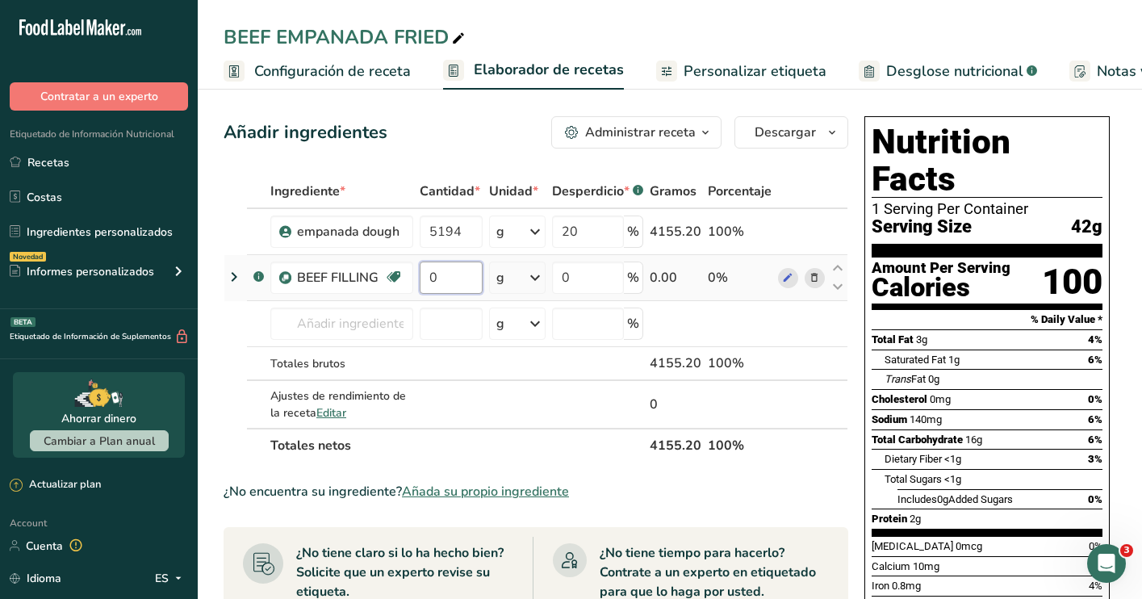
click at [465, 277] on input "0" at bounding box center [451, 277] width 63 height 32
type input "5240"
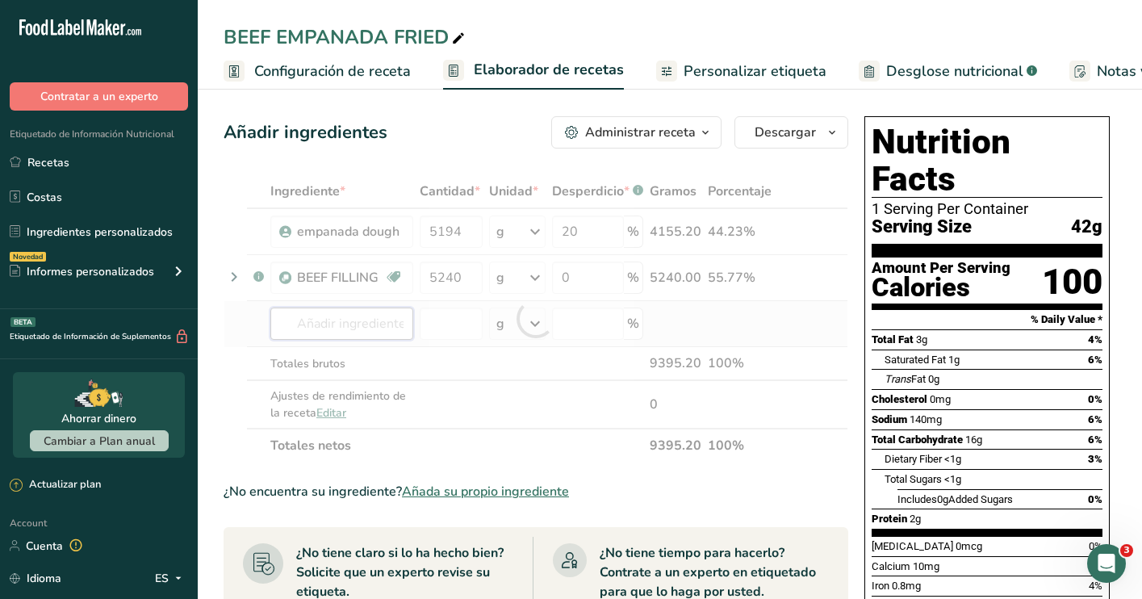
click at [328, 319] on div "Ingrediente * Cantidad * Unidad * Desperdicio * .a-a{fill:#347362;}.b-a{fill:#f…" at bounding box center [535, 318] width 624 height 288
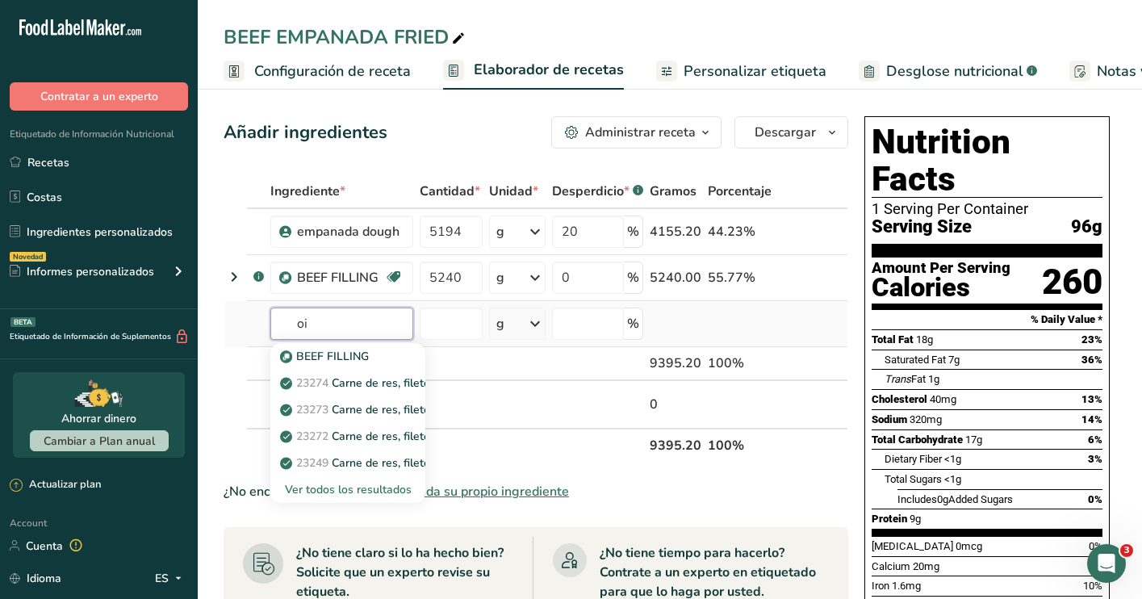
type input "oil"
click at [388, 462] on p "4582 aceite, canola" at bounding box center [340, 462] width 114 height 17
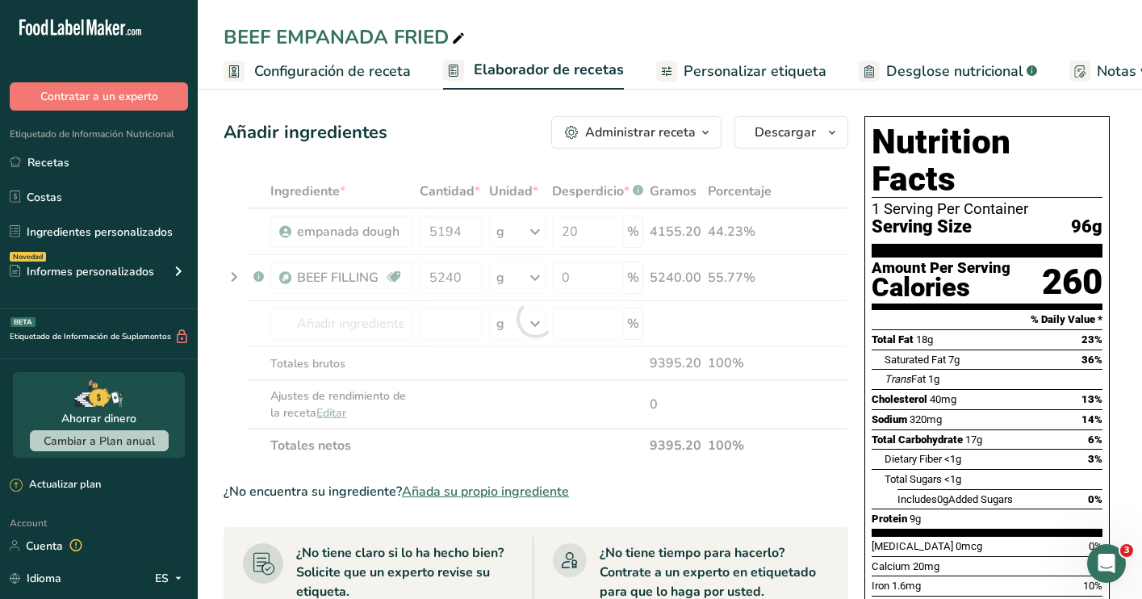
type input "Oil, canola"
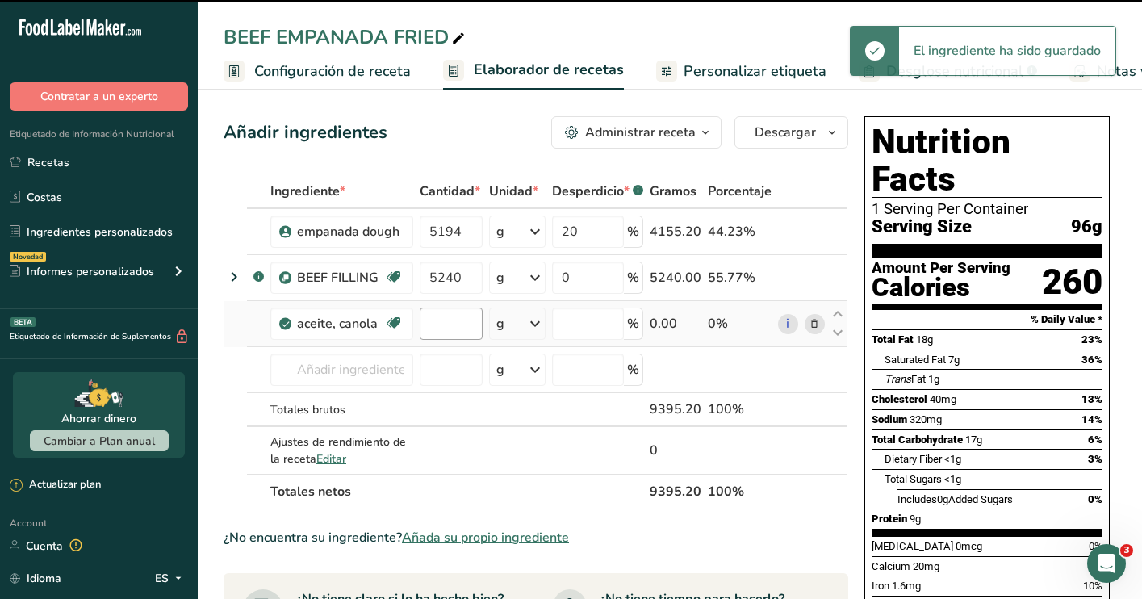
type input "0"
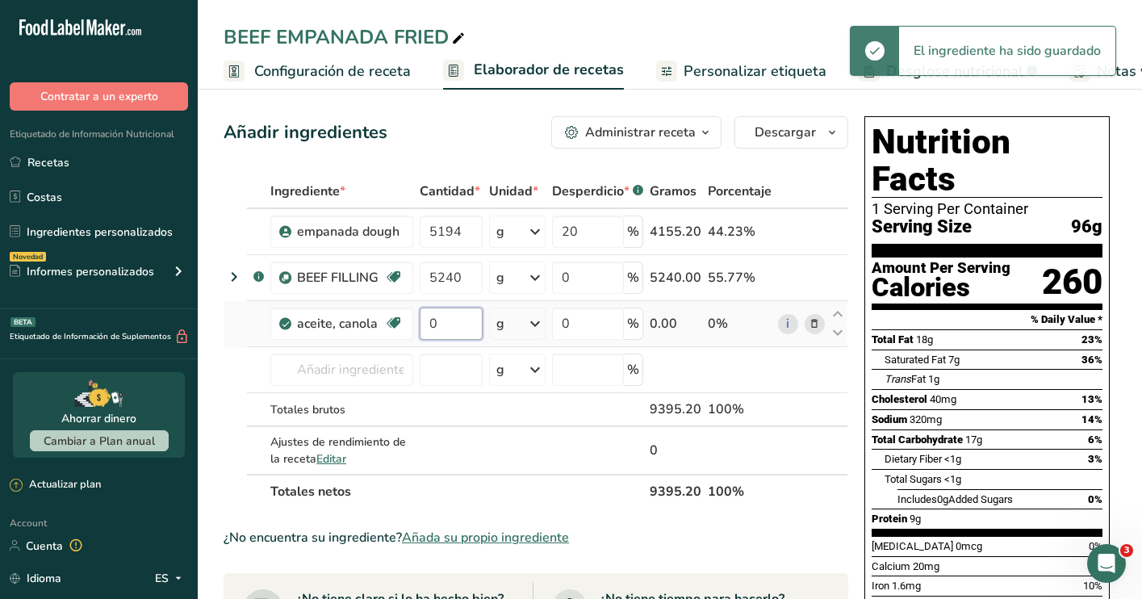
click at [465, 324] on input "0" at bounding box center [451, 323] width 63 height 32
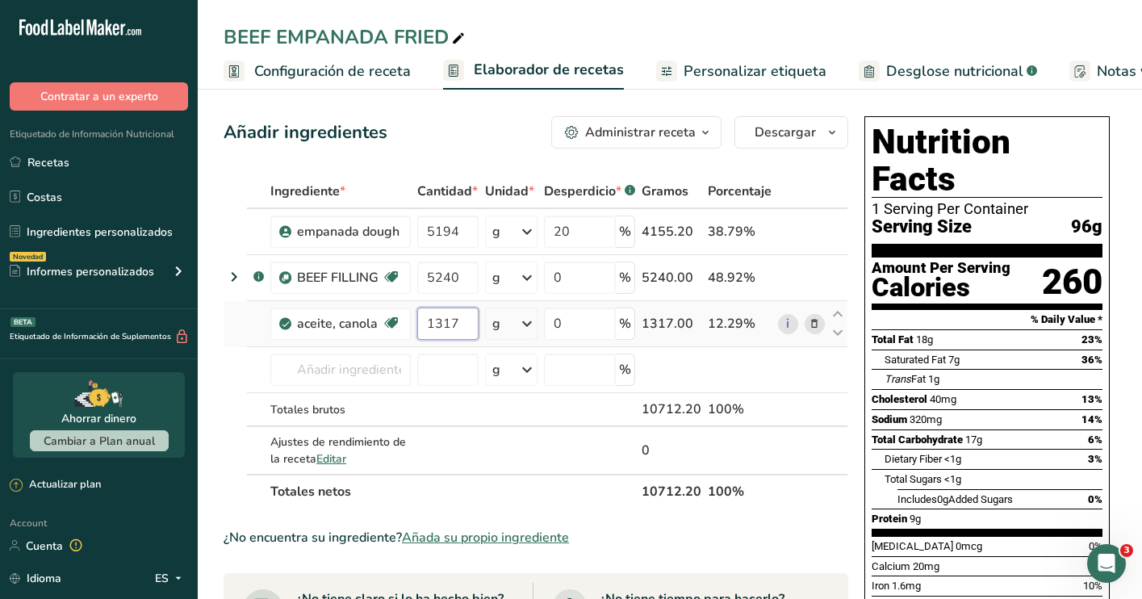
type input "1317"
click at [810, 461] on div "Ingrediente * Cantidad * Unidad * Desperdicio * .a-a{fill:#347362;}.b-a{fill:#f…" at bounding box center [535, 341] width 624 height 334
click at [335, 461] on span "Editar" at bounding box center [331, 458] width 30 height 15
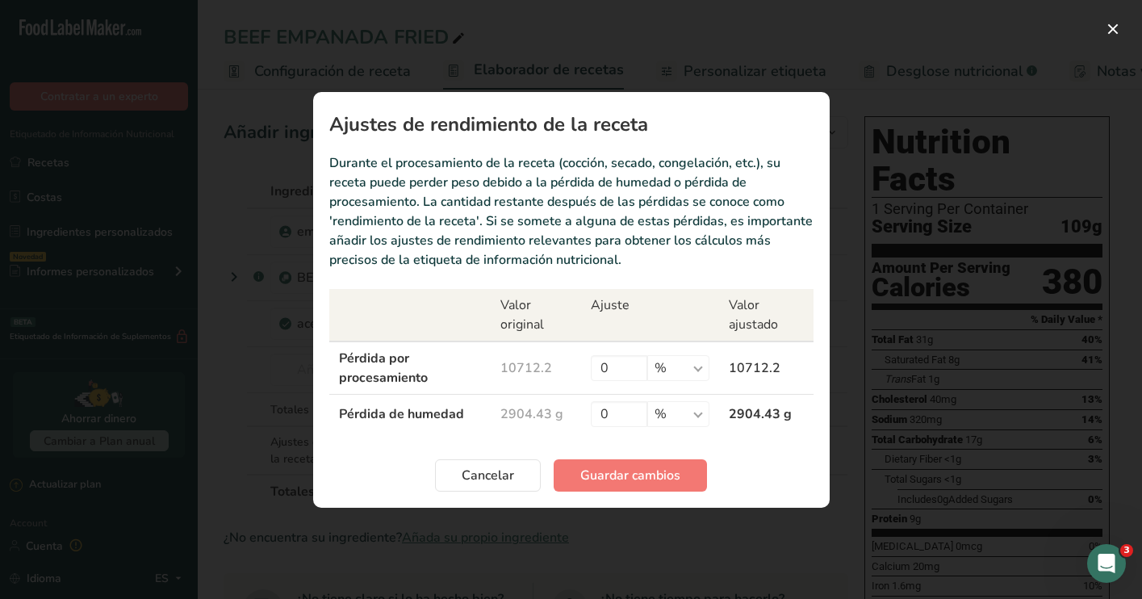
click at [553, 316] on th "Valor original" at bounding box center [535, 315] width 90 height 52
click at [628, 415] on input "0" at bounding box center [619, 414] width 56 height 26
type input "20"
click at [637, 482] on span "Guardar cambios" at bounding box center [630, 474] width 100 height 19
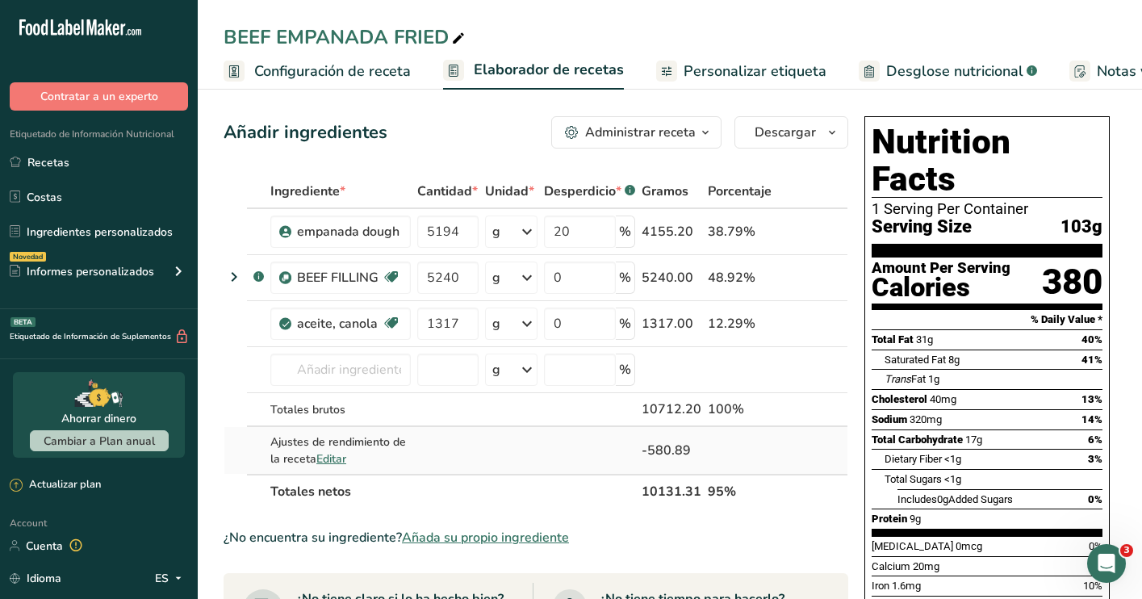
click at [328, 461] on span "Editar" at bounding box center [331, 458] width 30 height 15
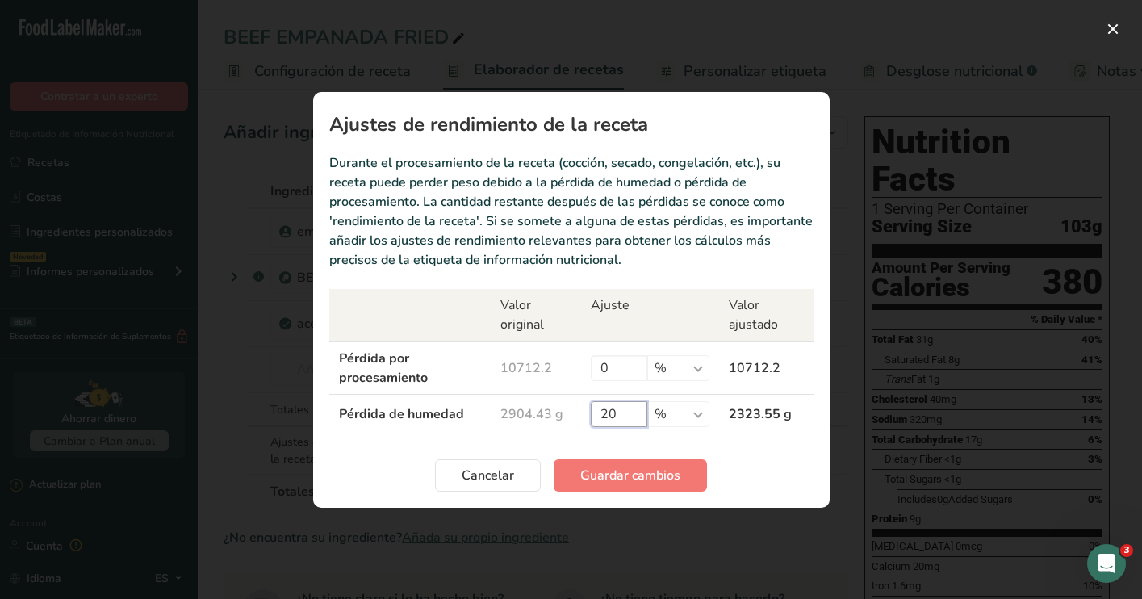
click at [640, 415] on input "20" at bounding box center [619, 414] width 56 height 26
type input "2"
type input "30"
click at [664, 470] on span "Guardar cambios" at bounding box center [630, 474] width 100 height 19
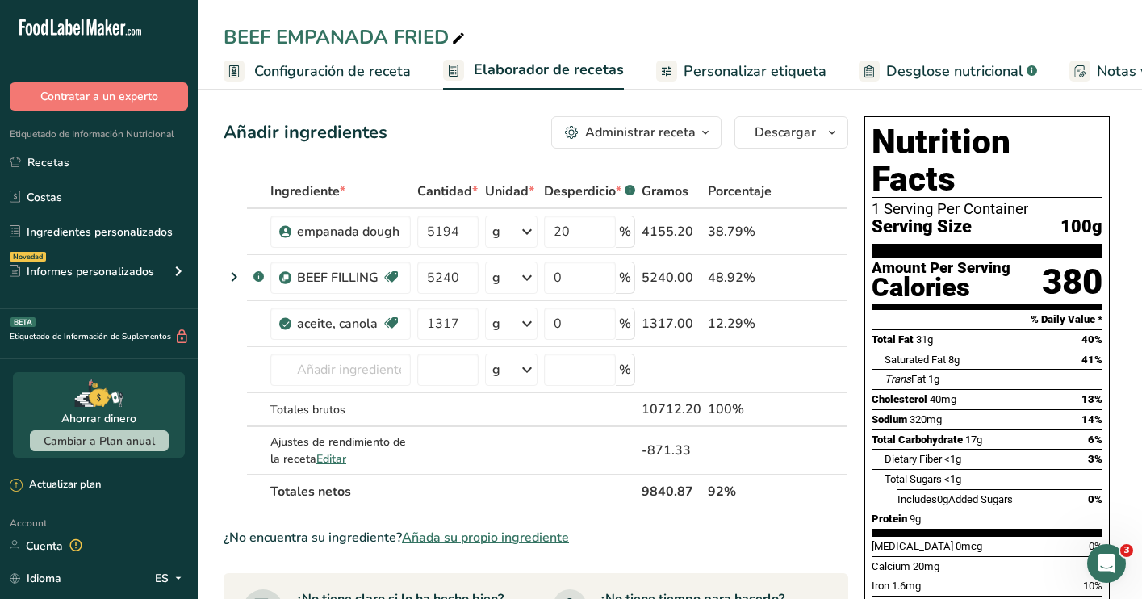
click at [755, 73] on span "Personalizar etiqueta" at bounding box center [754, 72] width 143 height 22
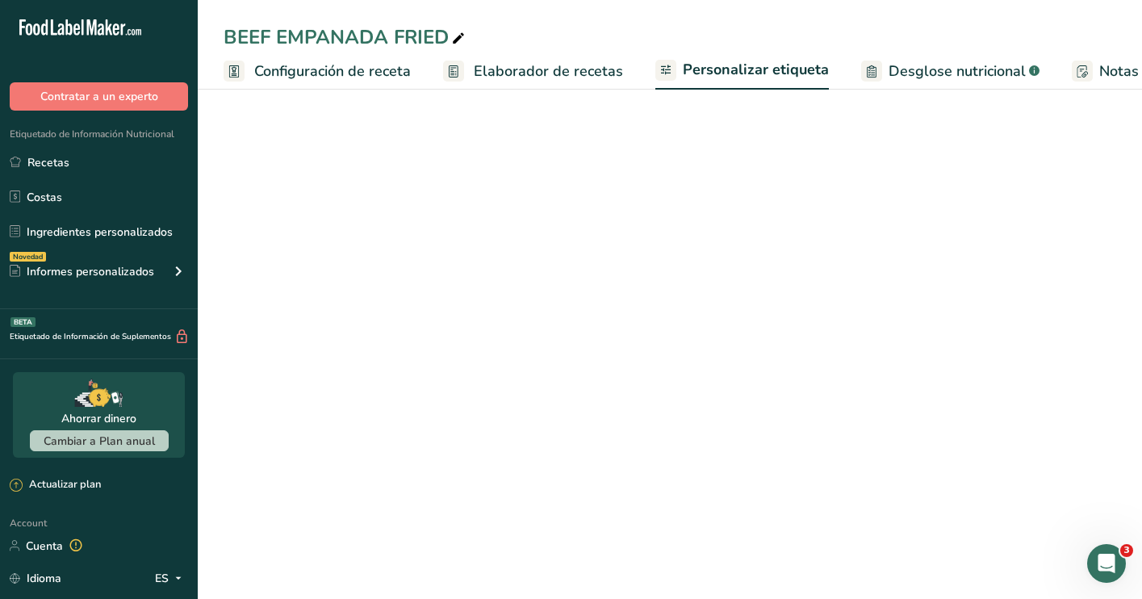
scroll to position [0, 279]
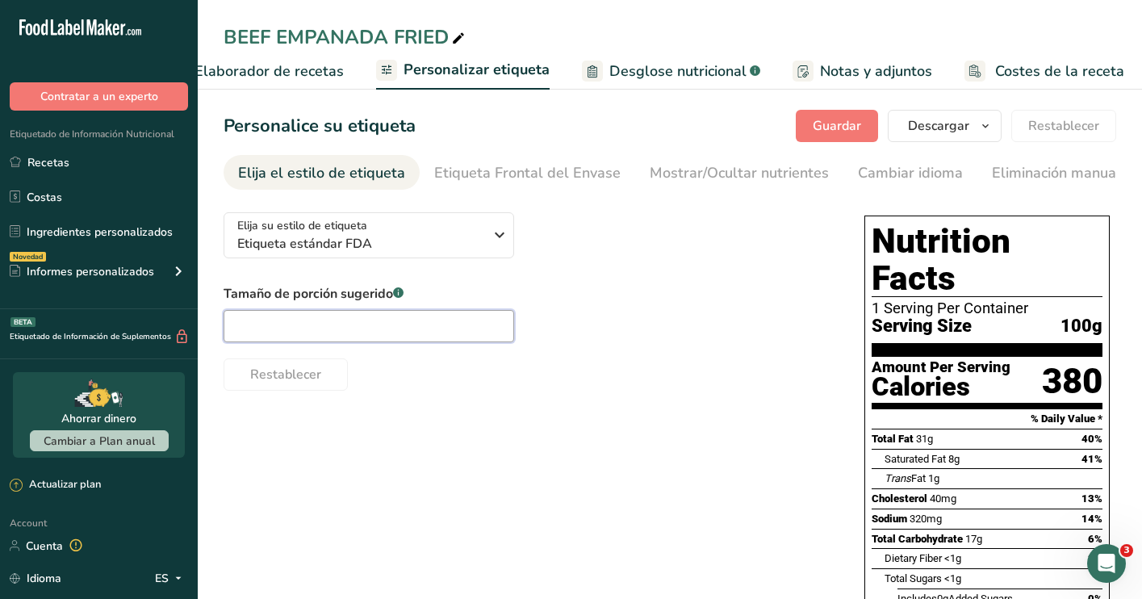
click at [409, 325] on input "text" at bounding box center [368, 326] width 290 height 32
type input "1 unit"
click at [413, 398] on div "Elija su estilo de etiqueta Etiqueta estándar FDA [GEOGRAPHIC_DATA]. (FDA) Etiq…" at bounding box center [669, 531] width 892 height 664
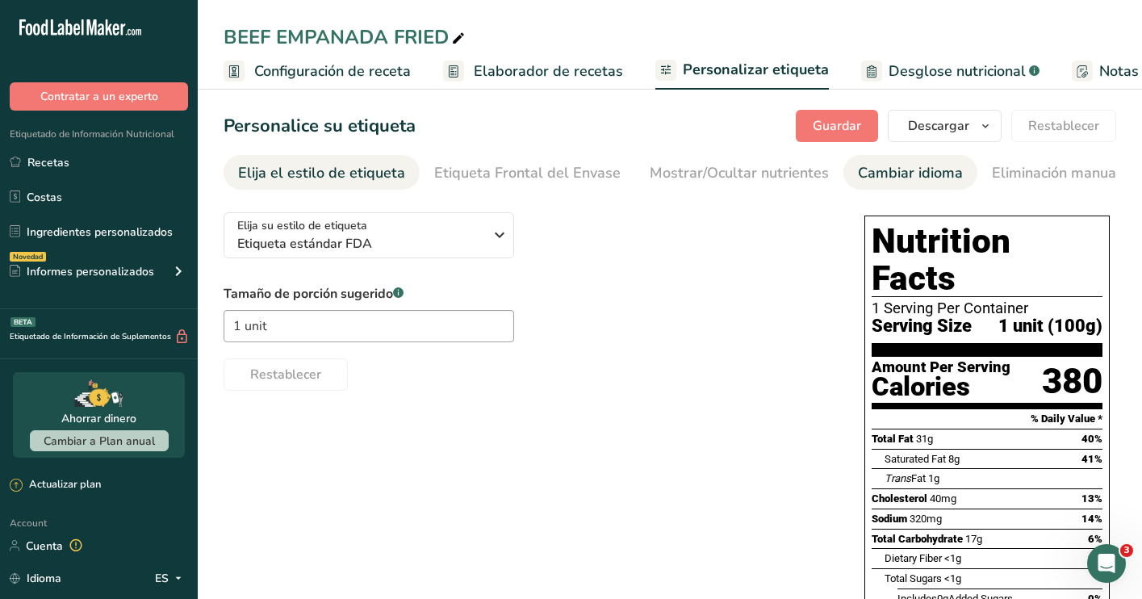
scroll to position [0, 0]
click at [839, 124] on span "Guardar" at bounding box center [836, 125] width 48 height 19
click at [985, 125] on icon "button" at bounding box center [985, 126] width 13 height 20
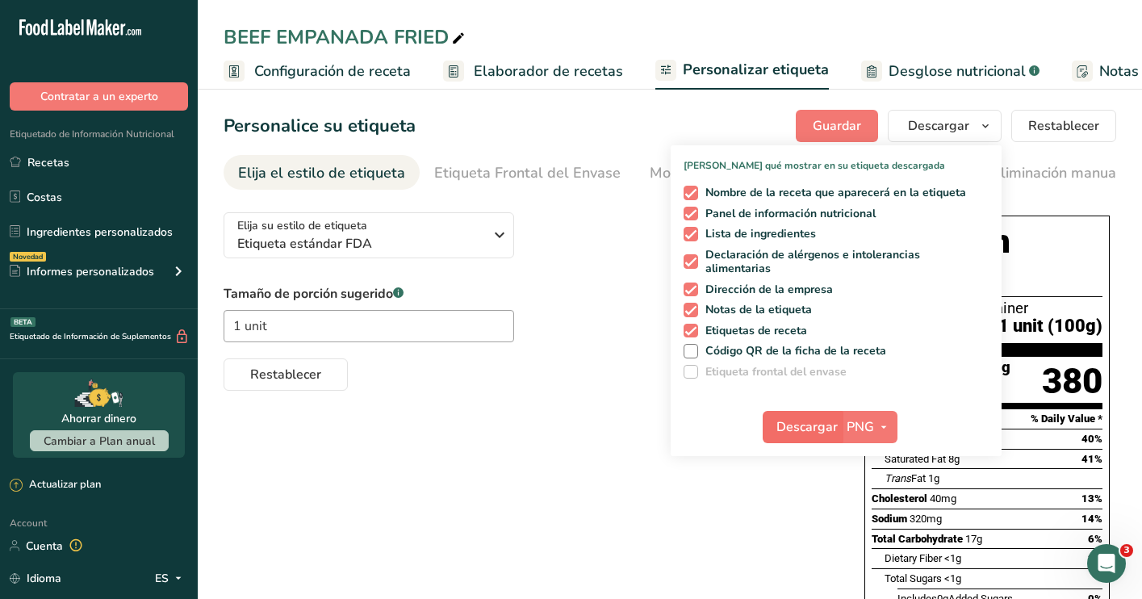
click at [817, 432] on span "Descargar" at bounding box center [806, 426] width 61 height 19
click at [79, 164] on link "Recetas" at bounding box center [99, 162] width 198 height 31
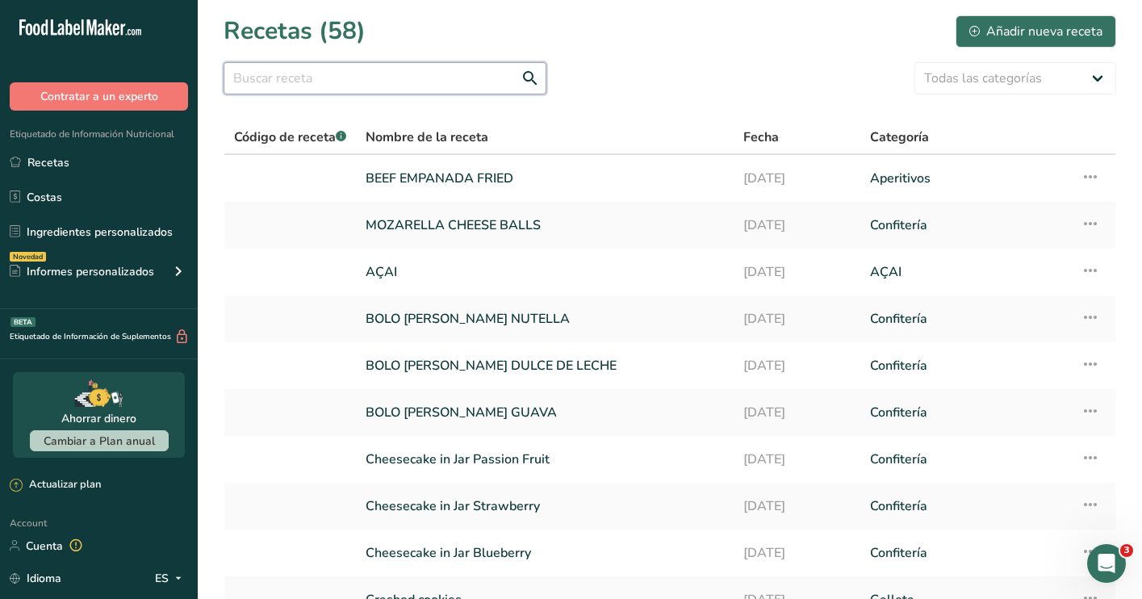
click at [378, 80] on input "text" at bounding box center [384, 78] width 323 height 32
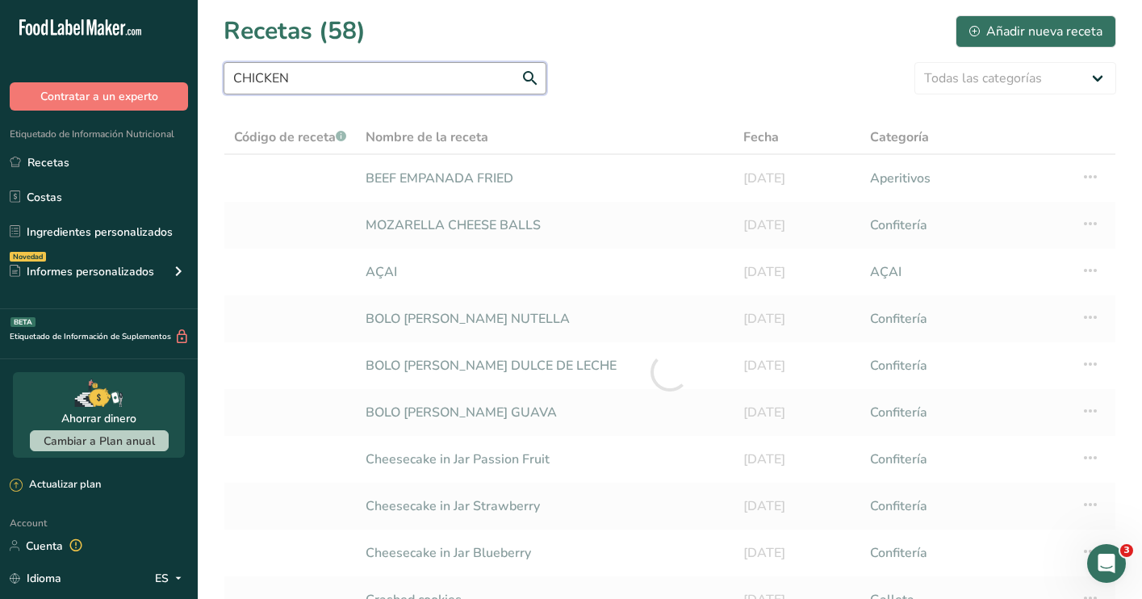
type input "CHICKEN"
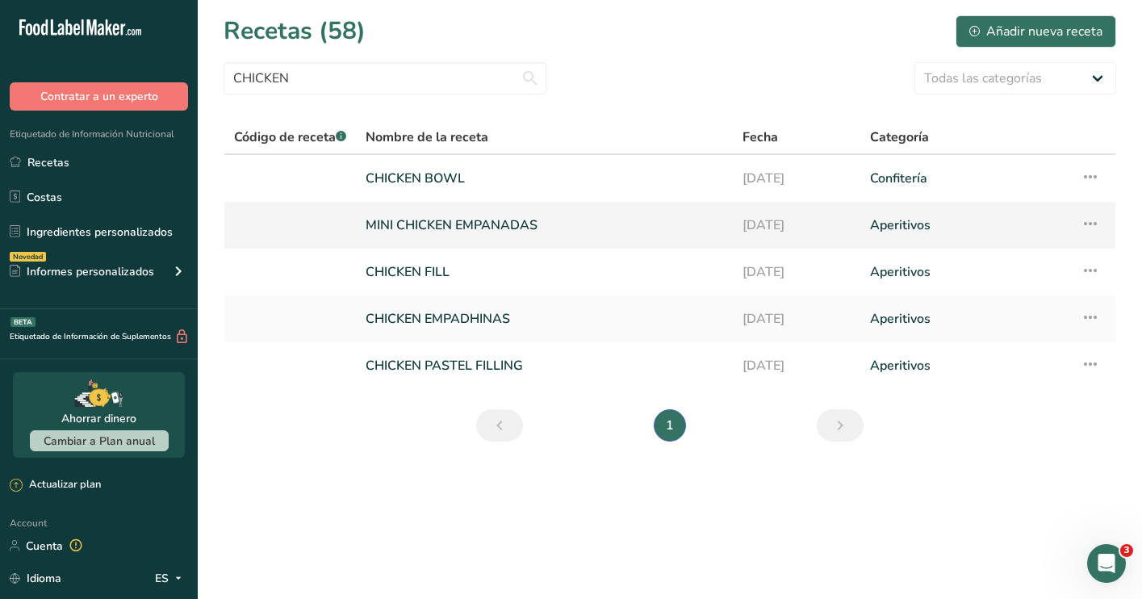
click at [457, 215] on link "MINI CHICKEN EMPANADAS" at bounding box center [543, 225] width 357 height 34
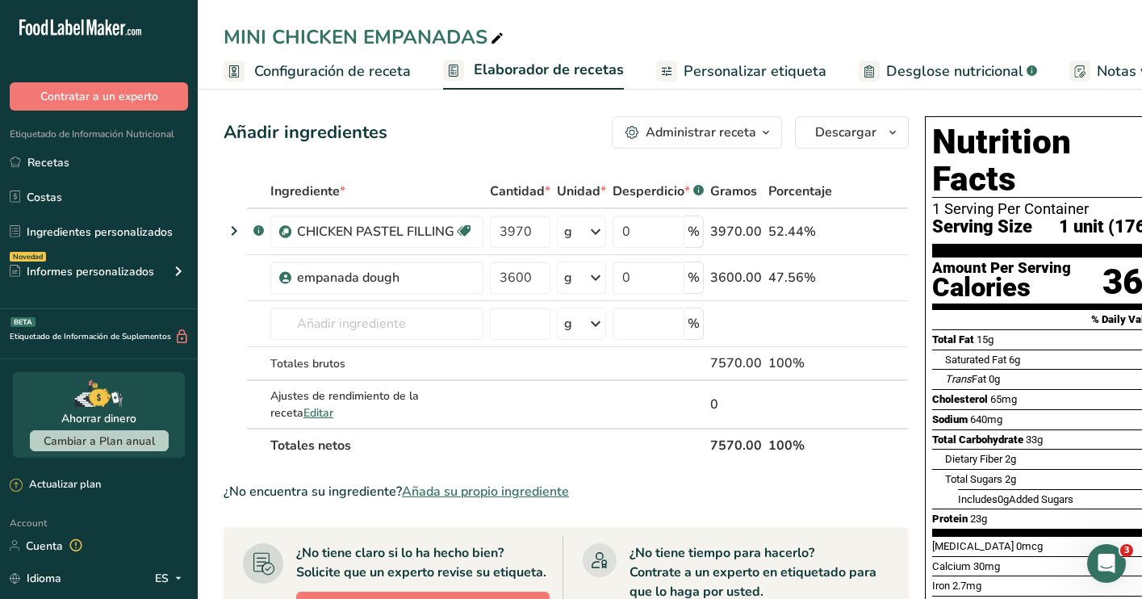
click at [265, 35] on div "MINI CHICKEN EMPANADAS" at bounding box center [364, 37] width 283 height 29
click at [265, 40] on input "MINI CHICKEN EMPANADAS" at bounding box center [669, 37] width 892 height 29
click at [451, 35] on input "CHICKEN EMPANADAS" at bounding box center [669, 37] width 892 height 29
click at [639, 31] on input "CHICKEN EMPANADAS RAW" at bounding box center [669, 37] width 892 height 29
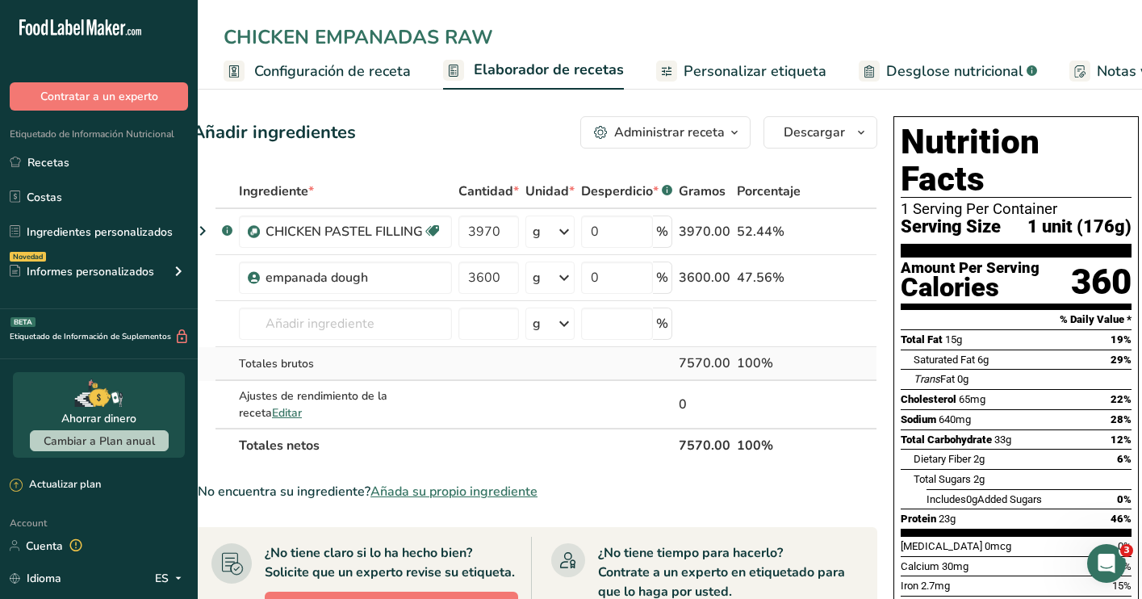
scroll to position [0, 31]
type input "CHICKEN EMPANADAS RAW"
click at [517, 231] on input "3970" at bounding box center [489, 231] width 61 height 32
click at [495, 157] on div "Añadir ingredientes Administrar receta Eliminar receta Duplicar receta Escalar …" at bounding box center [540, 568] width 695 height 916
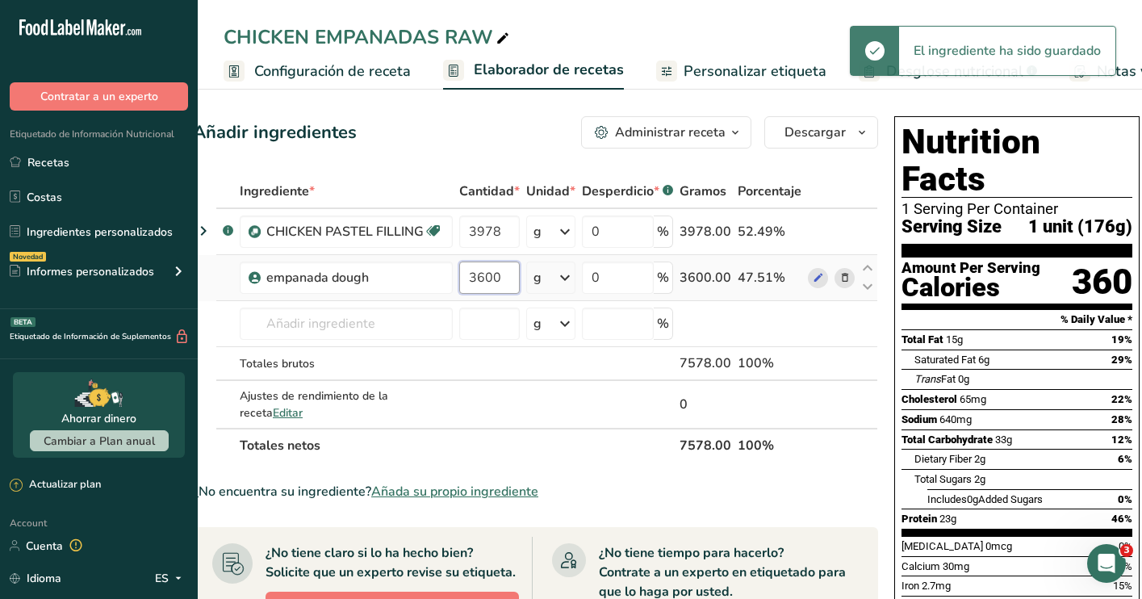
click at [488, 292] on input "3600" at bounding box center [489, 277] width 61 height 32
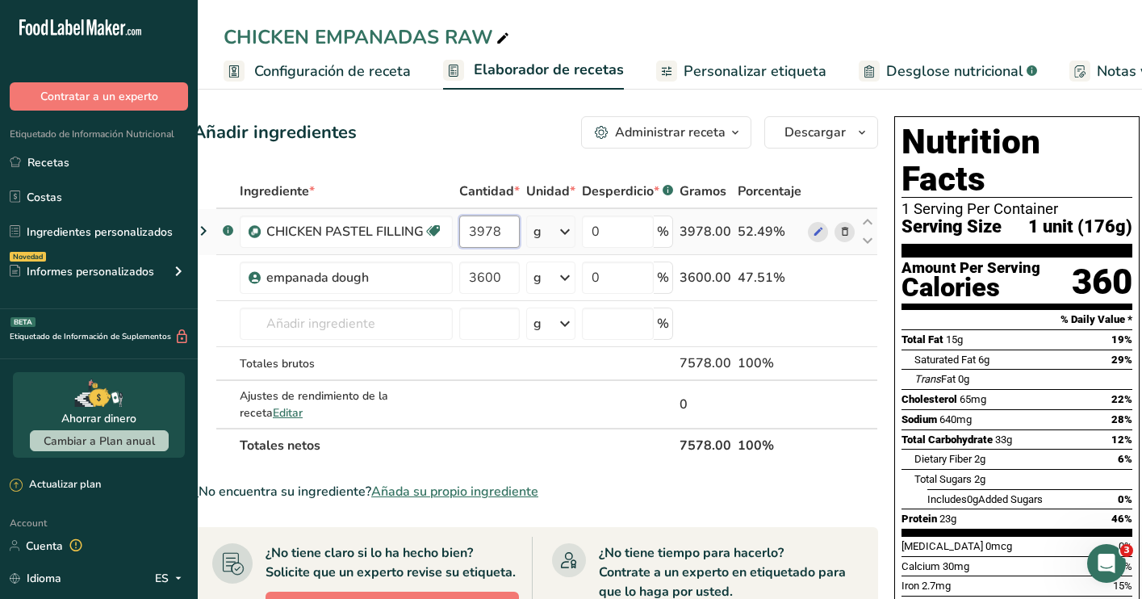
click at [500, 230] on div "Ingrediente * Cantidad * Unidad * Desperdicio * .a-a{fill:#347362;}.b-a{fill:#f…" at bounding box center [535, 318] width 685 height 288
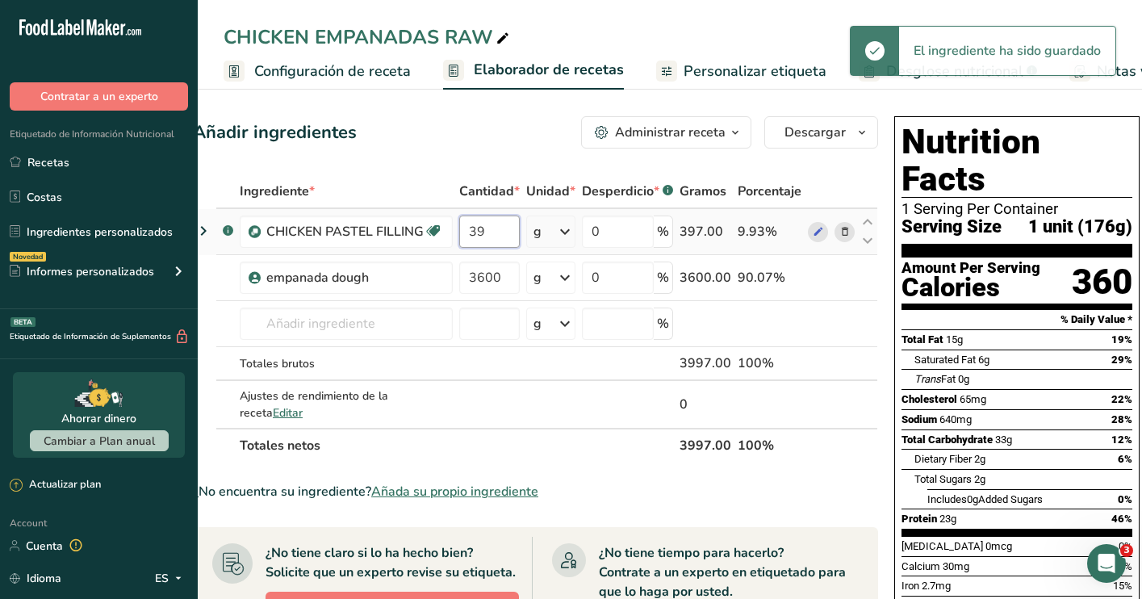
type input "3"
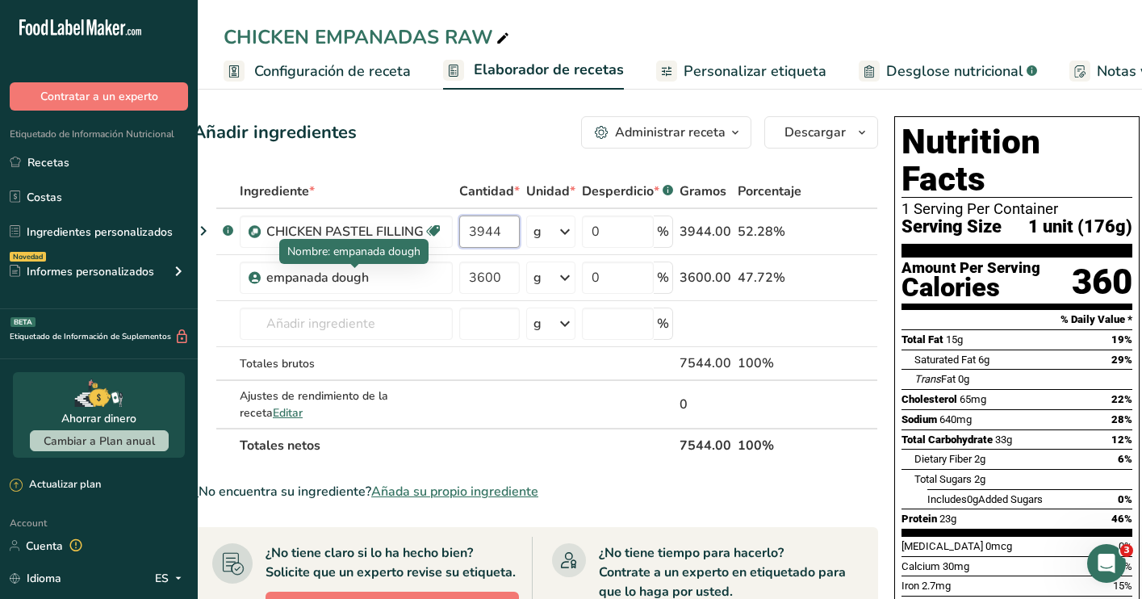
type input "3944"
click at [507, 136] on div "Añadir ingredientes Administrar receta Eliminar receta Duplicar receta Escalar …" at bounding box center [535, 132] width 685 height 32
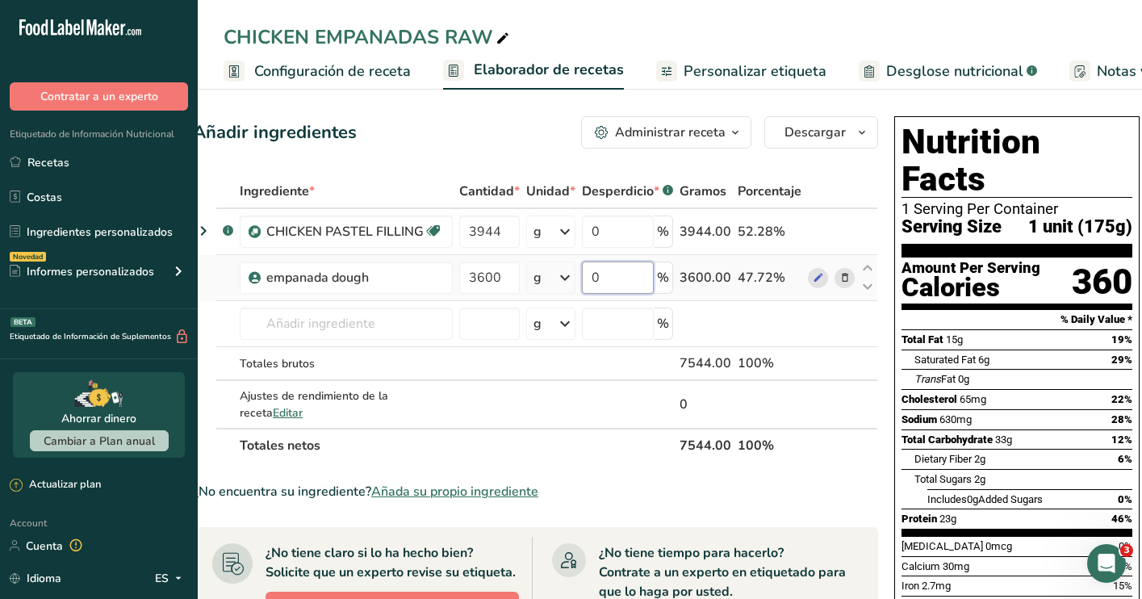
click at [615, 276] on input "0" at bounding box center [618, 277] width 72 height 32
type input "20"
click at [644, 485] on div "¿No encuentra su ingrediente? Añada su propio ingrediente" at bounding box center [535, 491] width 685 height 19
click at [348, 75] on span "Configuración de receta" at bounding box center [332, 72] width 157 height 22
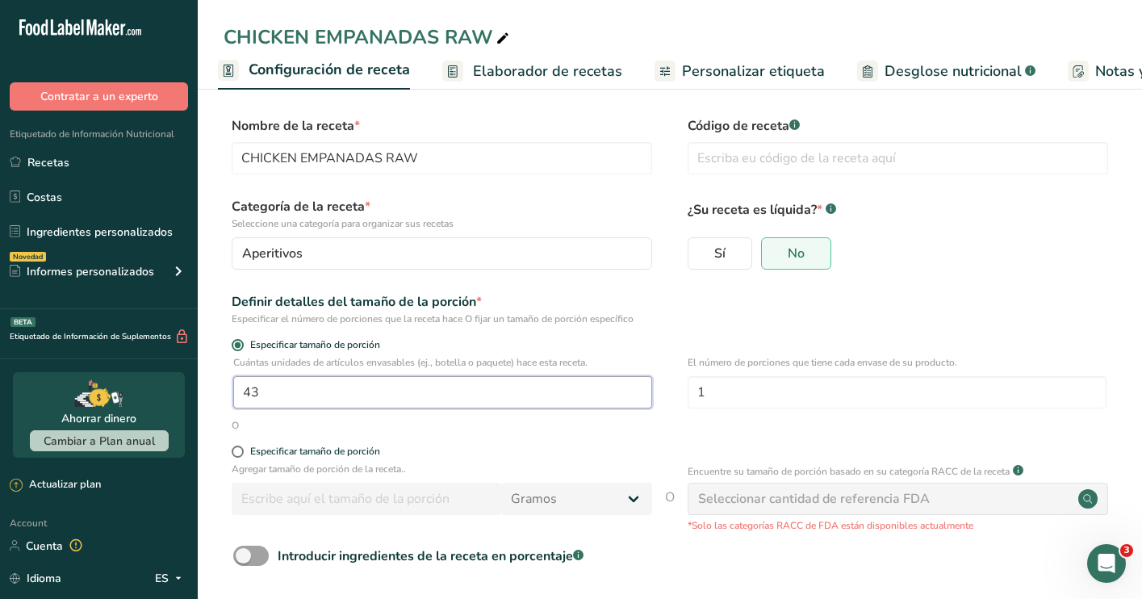
click at [411, 400] on input "43" at bounding box center [442, 392] width 419 height 32
type input "1"
type input "67.969"
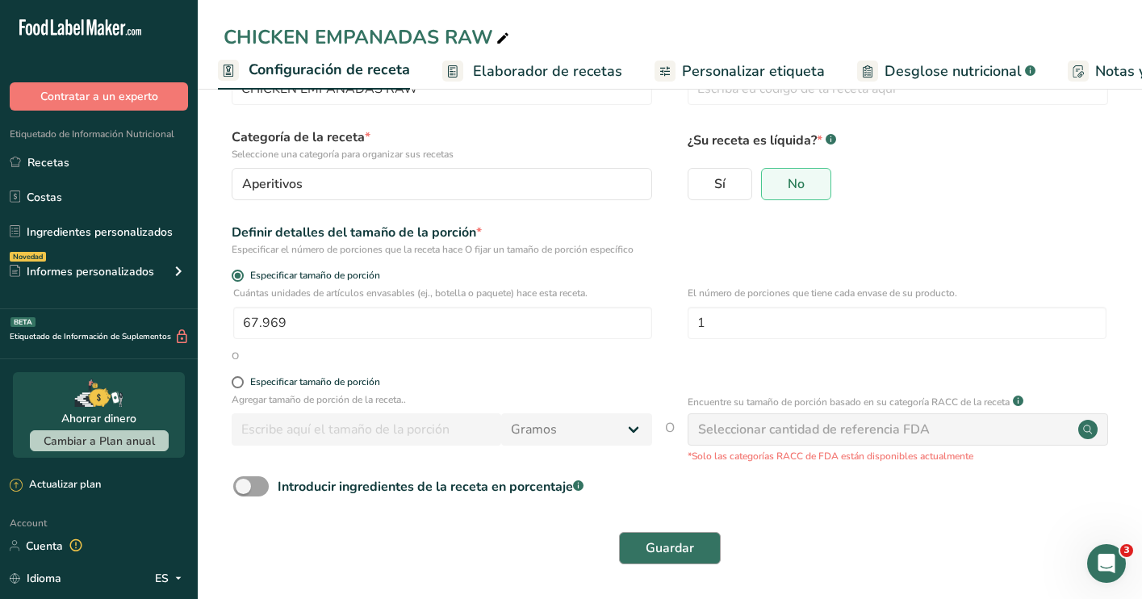
click at [695, 548] on button "Guardar" at bounding box center [670, 548] width 102 height 32
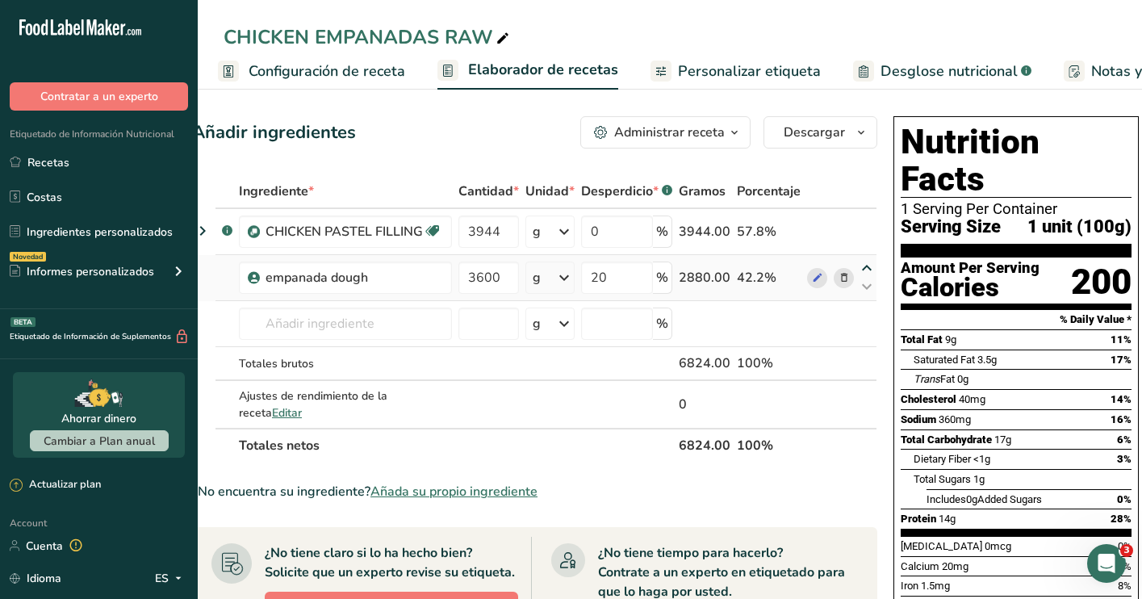
scroll to position [0, 31]
click at [361, 73] on span "Configuración de receta" at bounding box center [326, 72] width 157 height 22
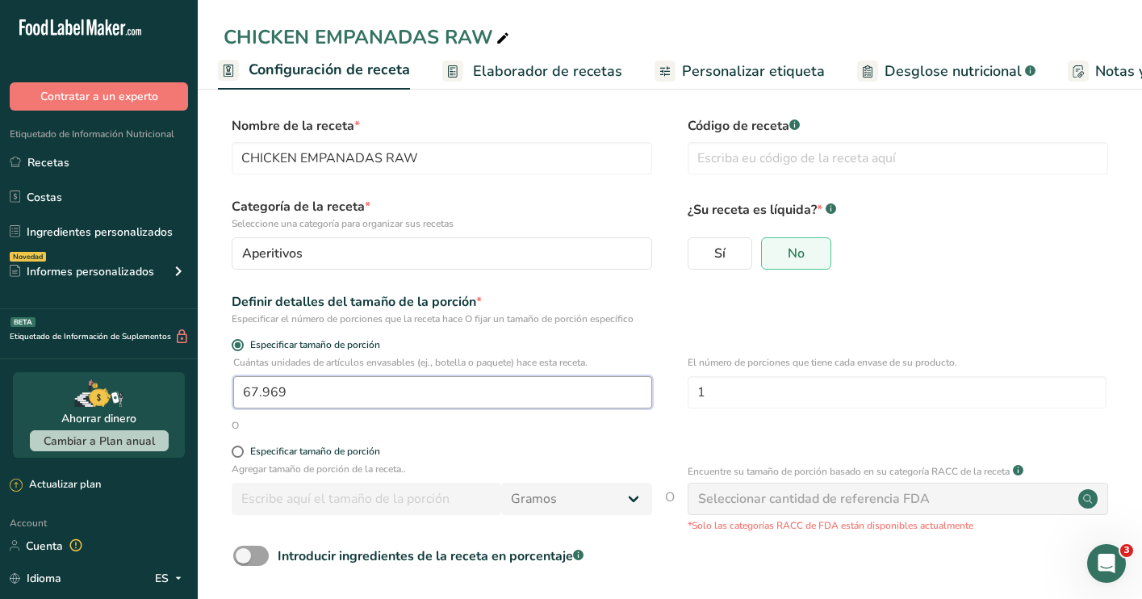
click at [335, 400] on input "67.969" at bounding box center [442, 392] width 419 height 32
type input "67.973"
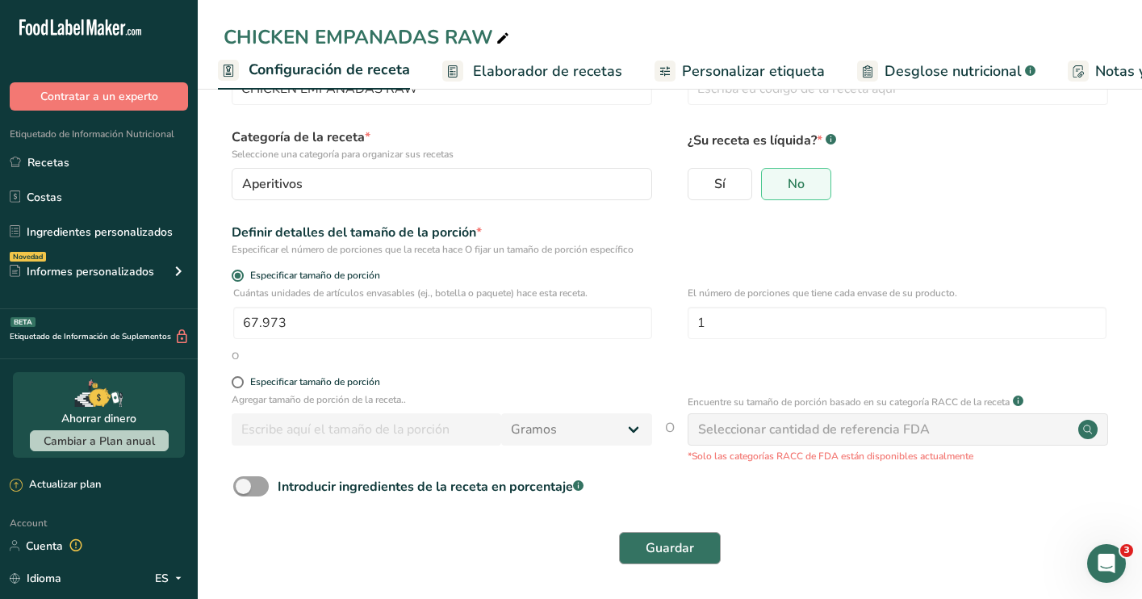
click at [669, 545] on span "Guardar" at bounding box center [669, 547] width 48 height 19
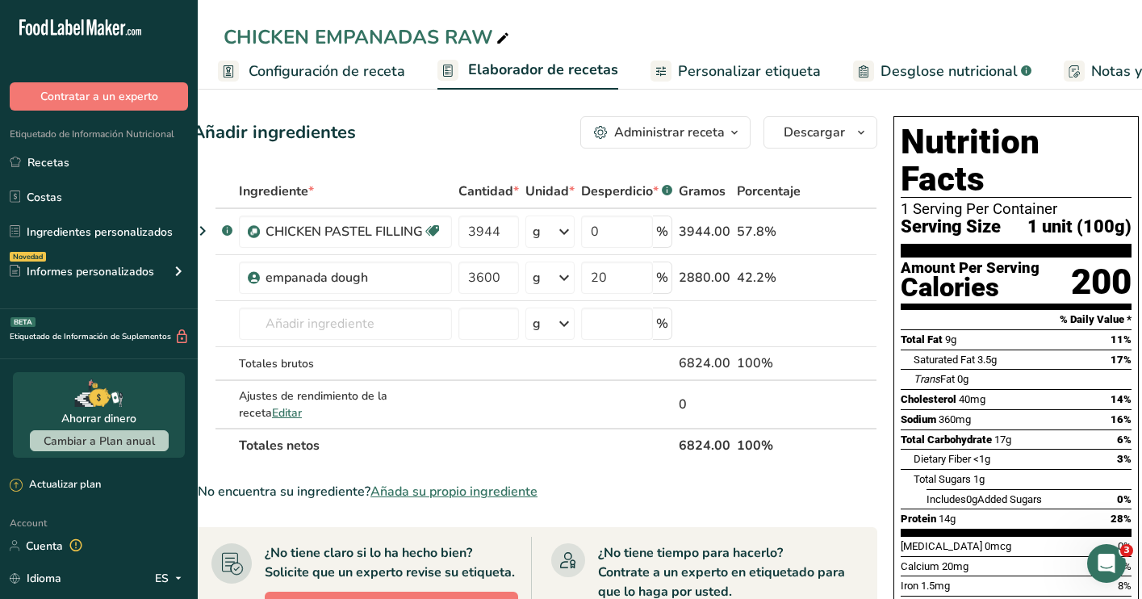
scroll to position [0, 31]
click at [630, 278] on input "20" at bounding box center [618, 277] width 72 height 32
type input "21"
click at [880, 225] on div "Añadir ingredientes Administrar receta Eliminar receta Duplicar receta Escalar …" at bounding box center [540, 568] width 695 height 916
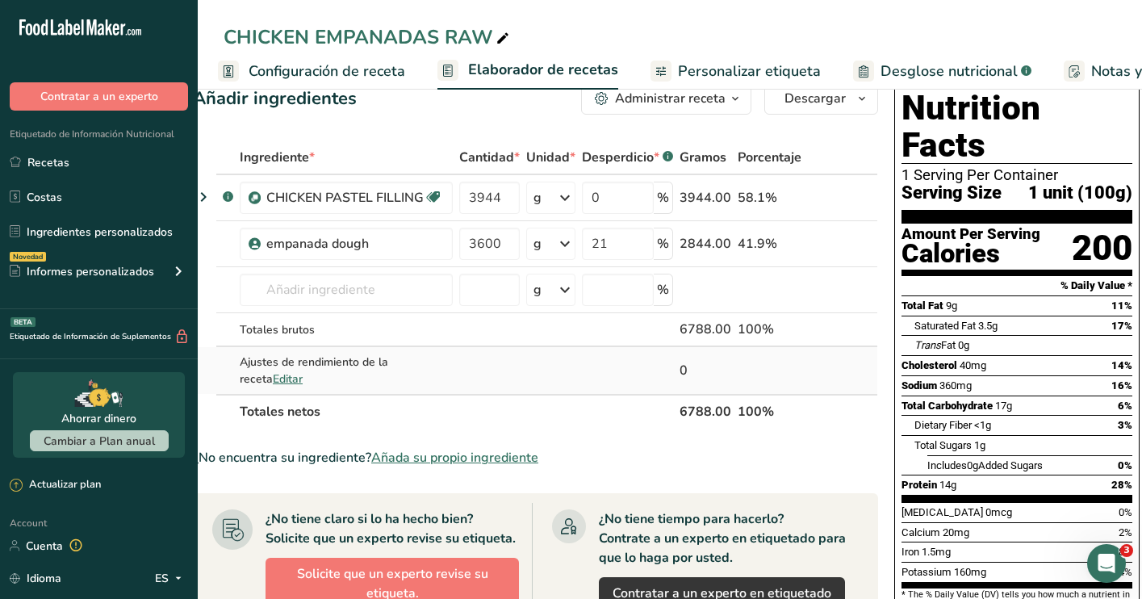
scroll to position [40, 0]
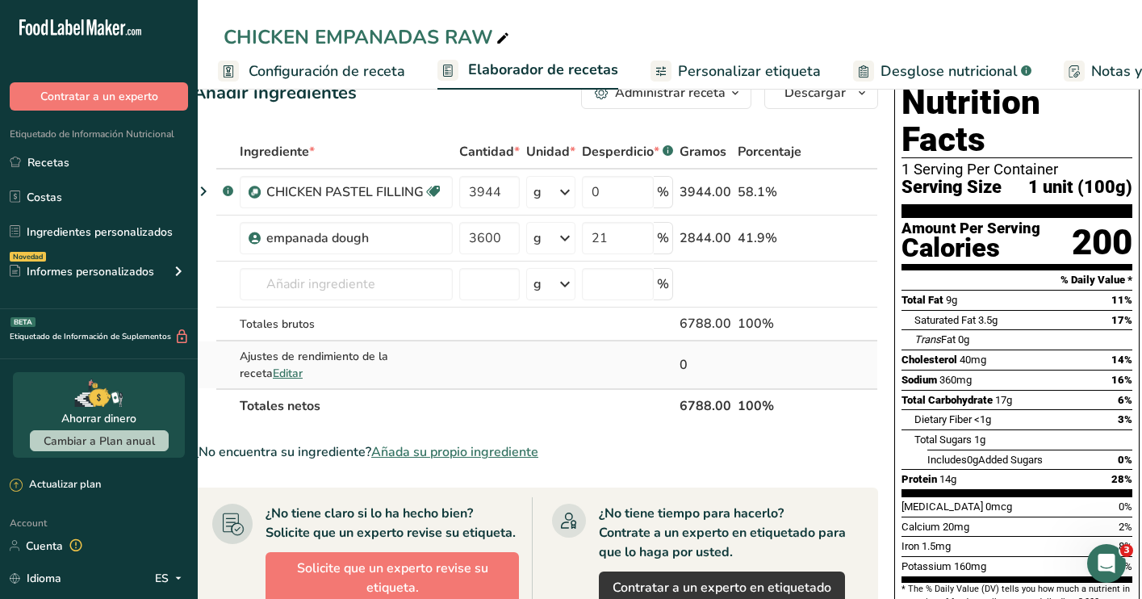
click at [273, 376] on span "Editar" at bounding box center [288, 372] width 30 height 15
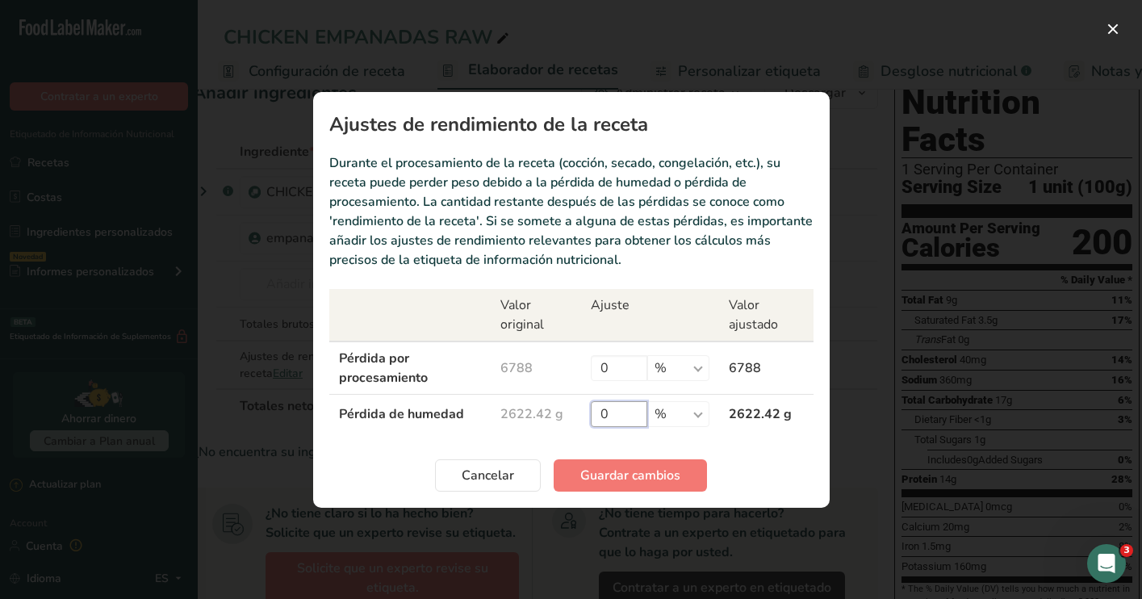
click at [630, 410] on input "0" at bounding box center [619, 414] width 56 height 26
type input "30"
click at [665, 469] on span "Guardar cambios" at bounding box center [630, 474] width 100 height 19
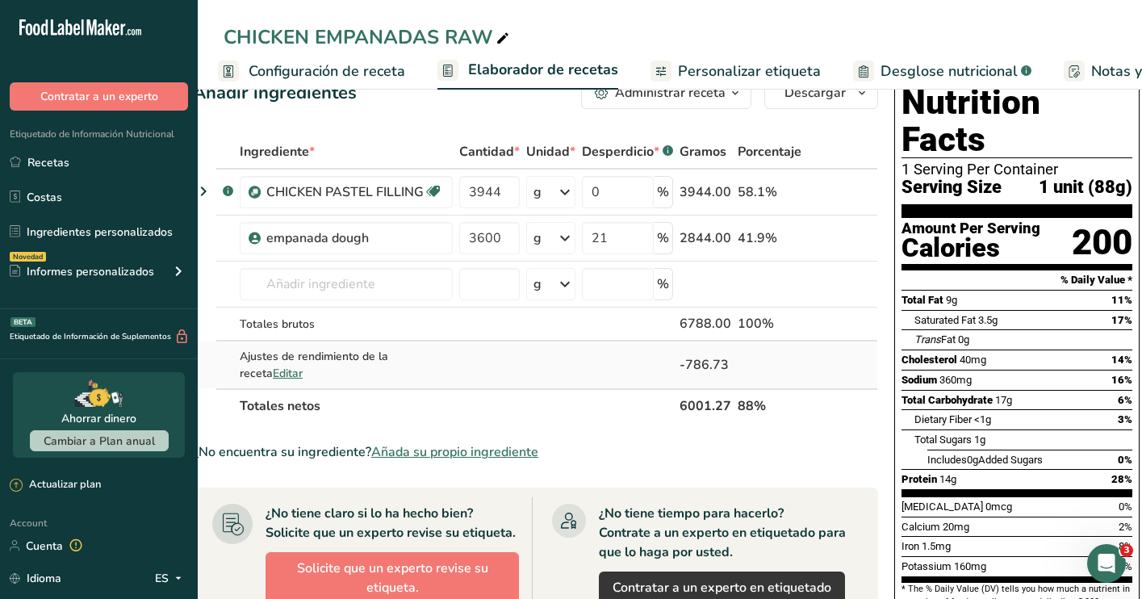
click at [273, 372] on span "Editar" at bounding box center [288, 372] width 30 height 15
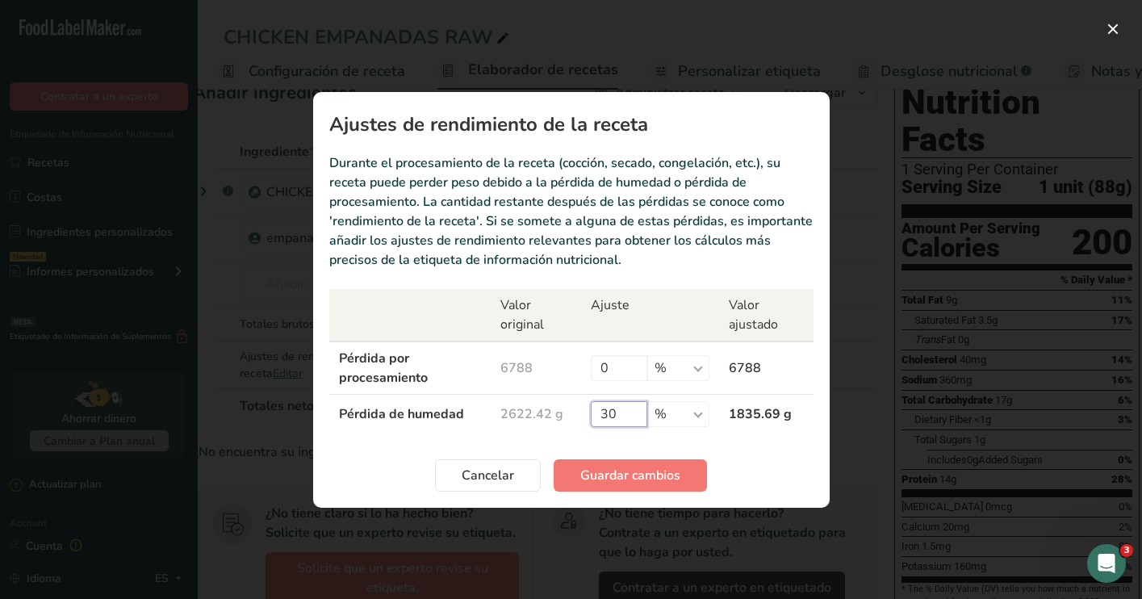
click at [624, 411] on input "30" at bounding box center [619, 414] width 56 height 26
type input "3"
type input "25"
click at [667, 478] on span "Guardar cambios" at bounding box center [630, 474] width 100 height 19
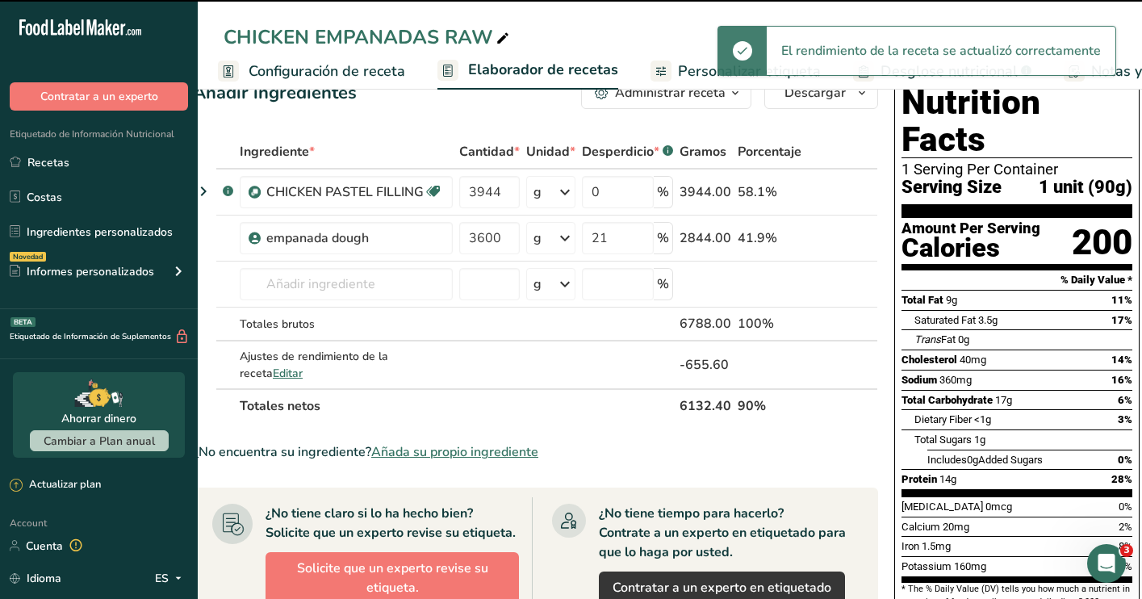
click at [884, 176] on div "Recipe yield modal" at bounding box center [571, 299] width 1142 height 599
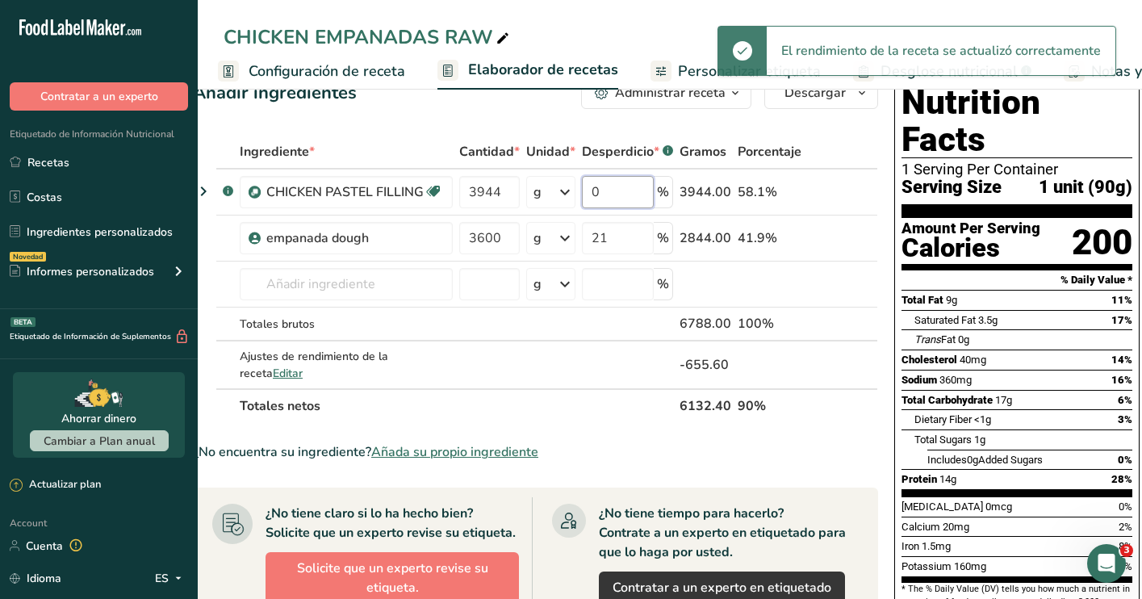
scroll to position [0, 0]
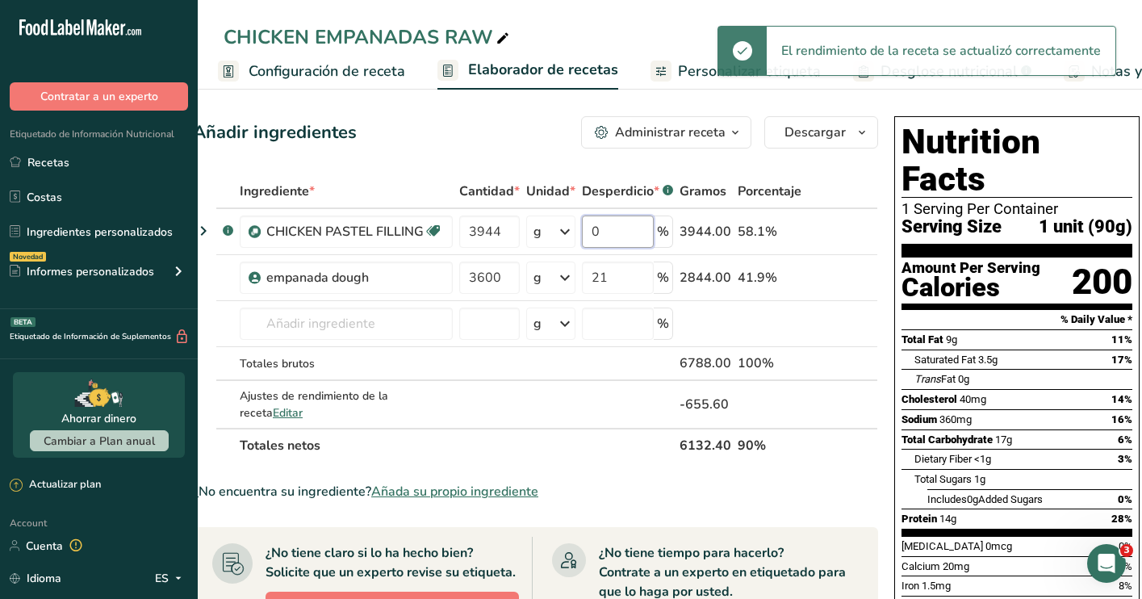
click at [620, 234] on input "0" at bounding box center [618, 231] width 72 height 32
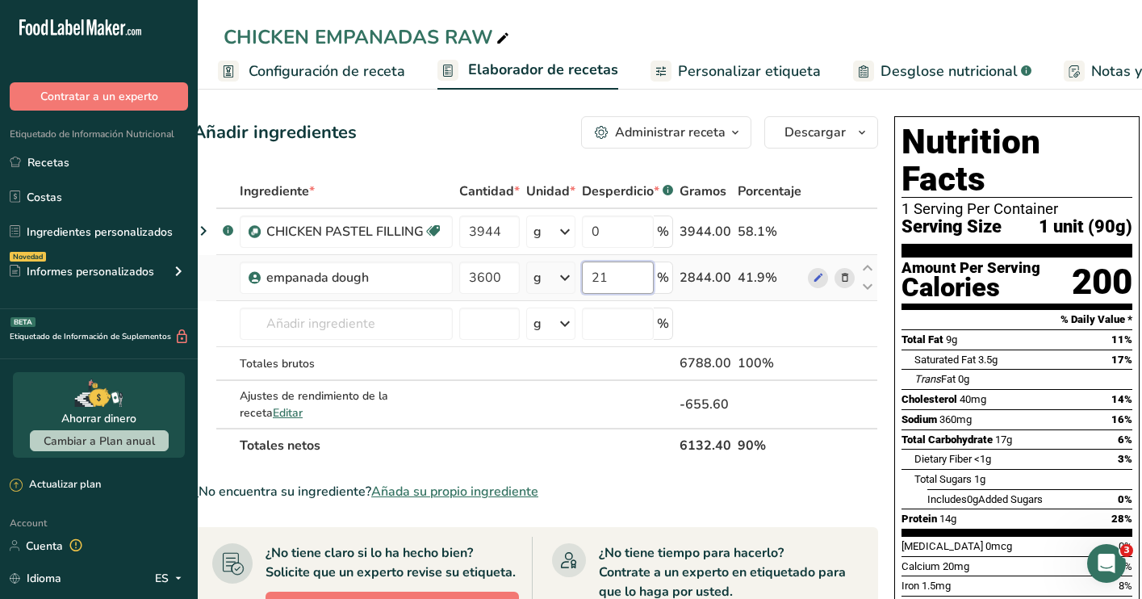
click at [622, 290] on div "Ingrediente * Cantidad * Unidad * Desperdicio * .a-a{fill:#347362;}.b-a{fill:#f…" at bounding box center [535, 318] width 685 height 288
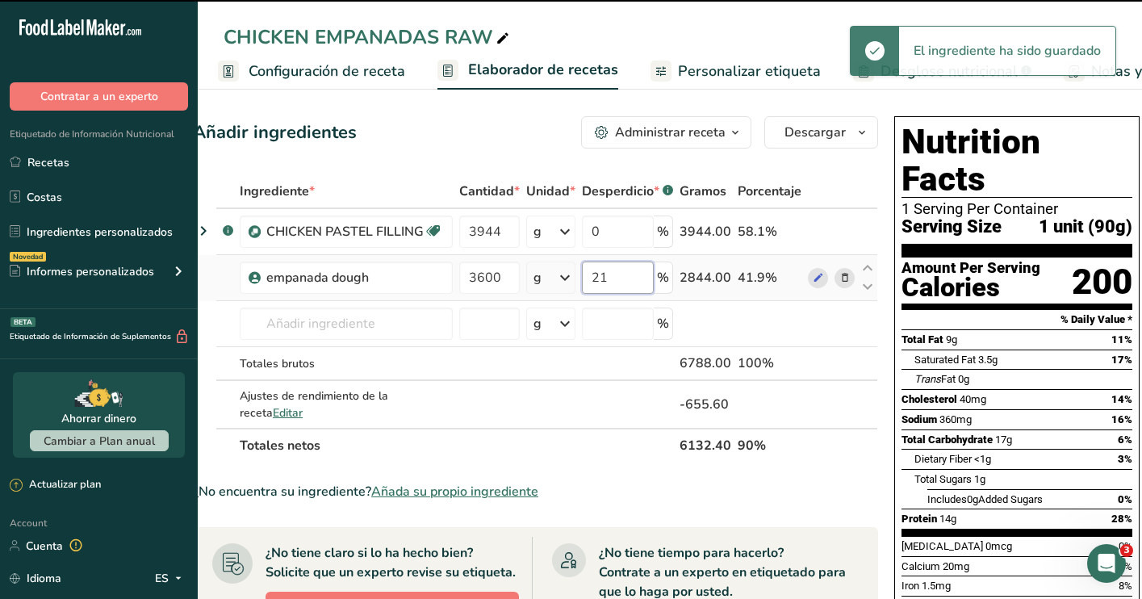
click at [628, 284] on input "21" at bounding box center [618, 277] width 72 height 32
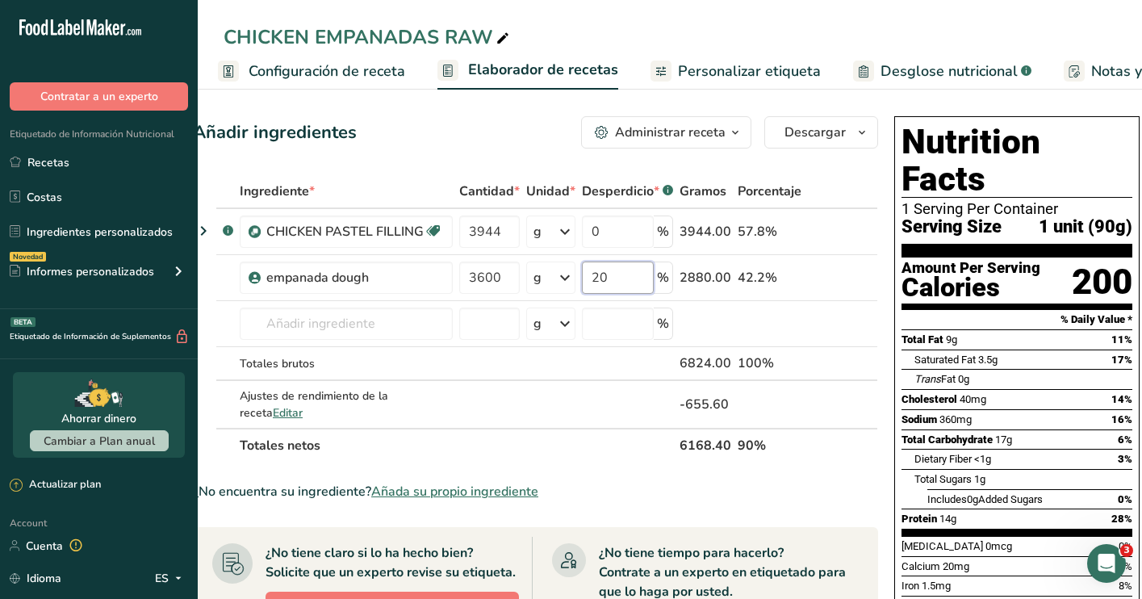
type input "20"
click at [905, 103] on section "Añadir ingredientes Administrar receta Eliminar receta Duplicar receta Escalar …" at bounding box center [639, 568] width 944 height 968
click at [856, 137] on icon "button" at bounding box center [861, 133] width 13 height 20
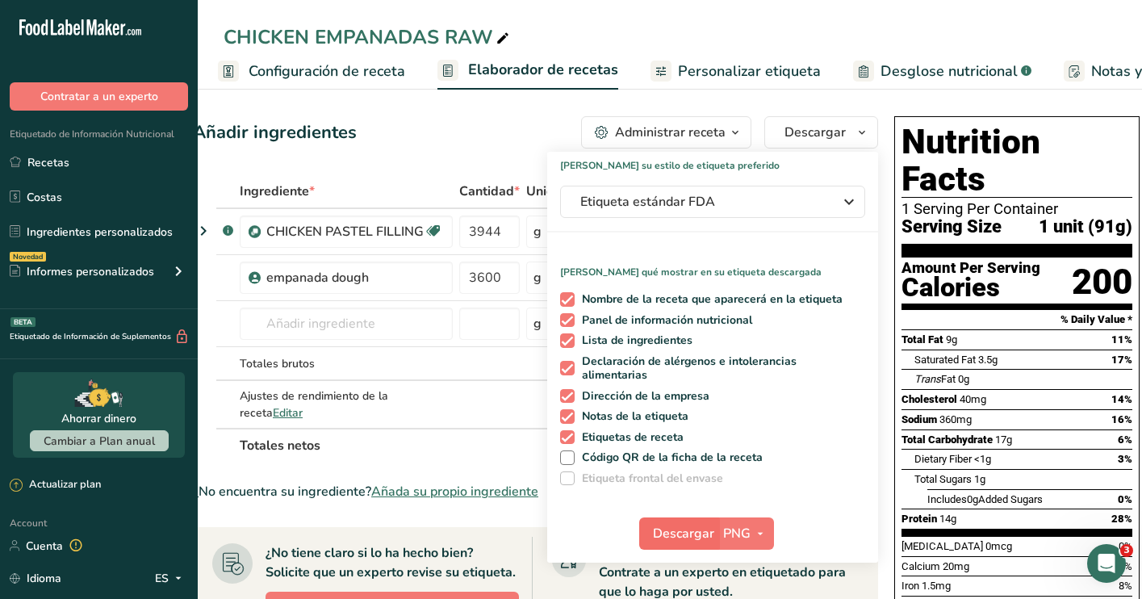
click at [686, 530] on span "Descargar" at bounding box center [683, 533] width 61 height 19
